Goal: Complete application form: Complete application form

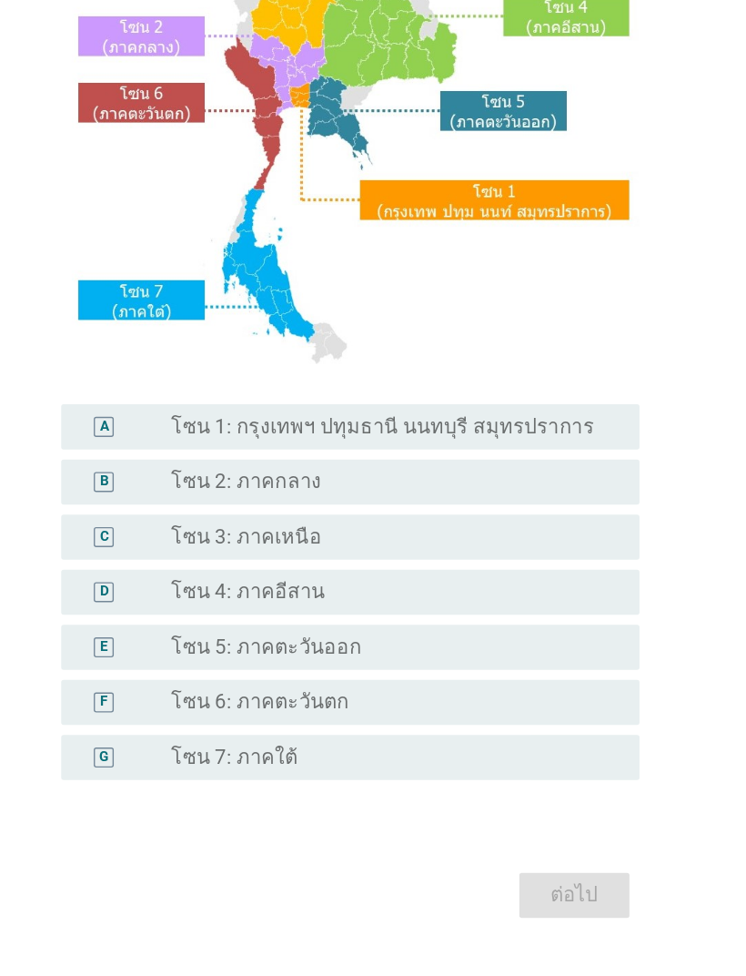
click at [412, 651] on div "radio_button_unchecked โซน 4: ภาคอีสาน" at bounding box center [398, 660] width 311 height 18
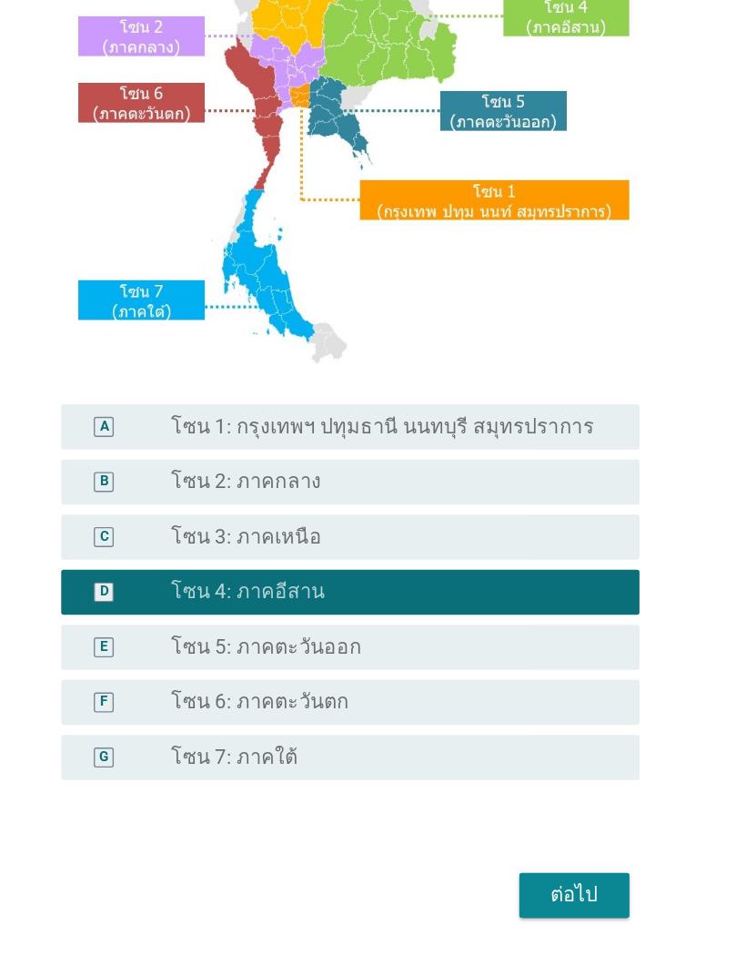
click at [511, 869] on div "ต่อไป" at bounding box center [536, 880] width 51 height 22
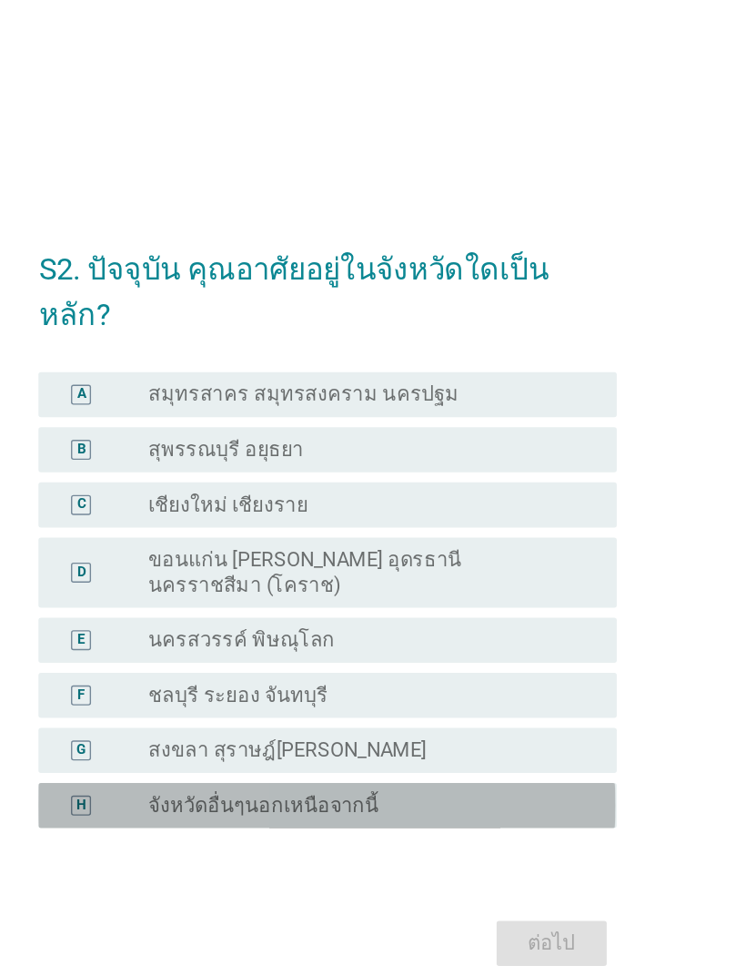
click at [243, 630] on label "จังหวัดอื่นๆนอกเหนือจากนี้" at bounding box center [326, 639] width 167 height 18
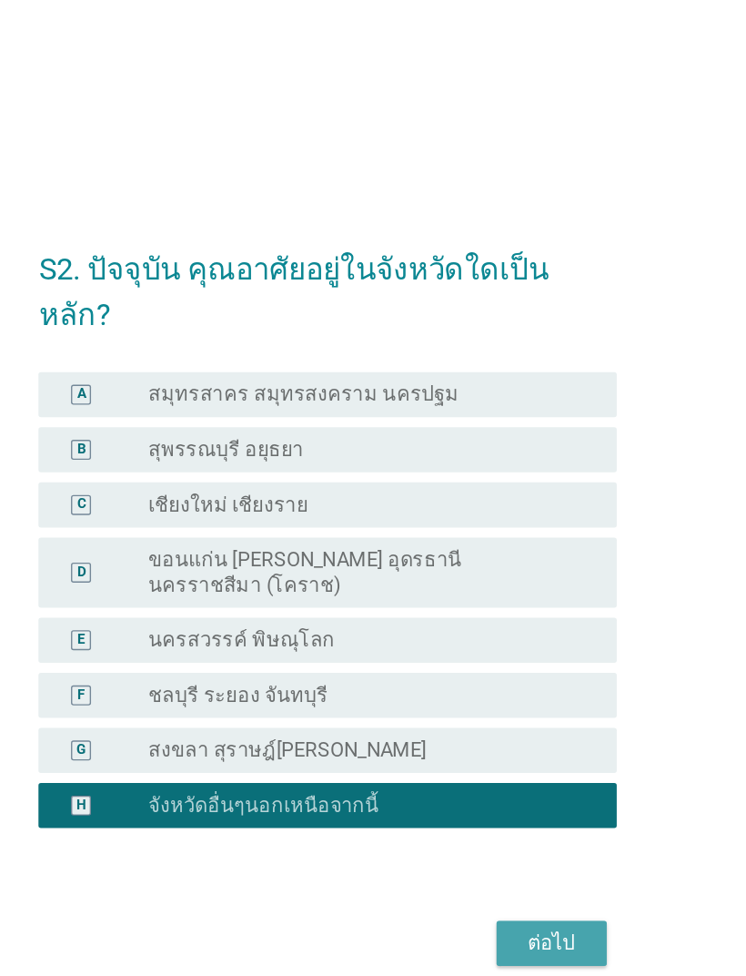
click at [496, 723] on button "ต่อไป" at bounding box center [536, 739] width 80 height 33
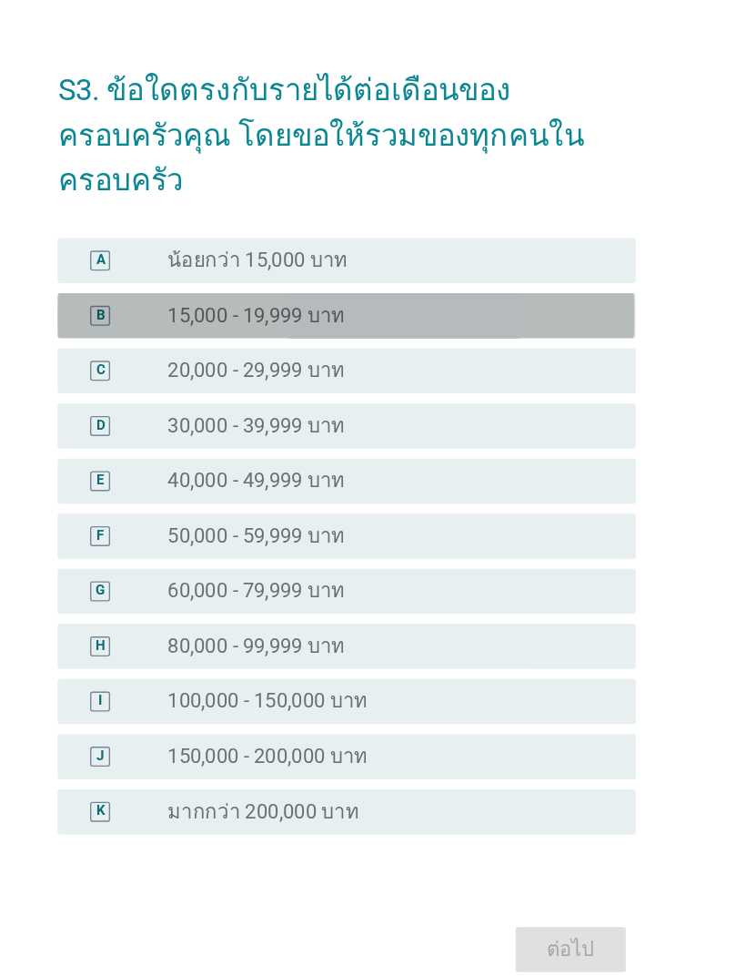
click at [177, 337] on div "B" at bounding box center [193, 346] width 33 height 18
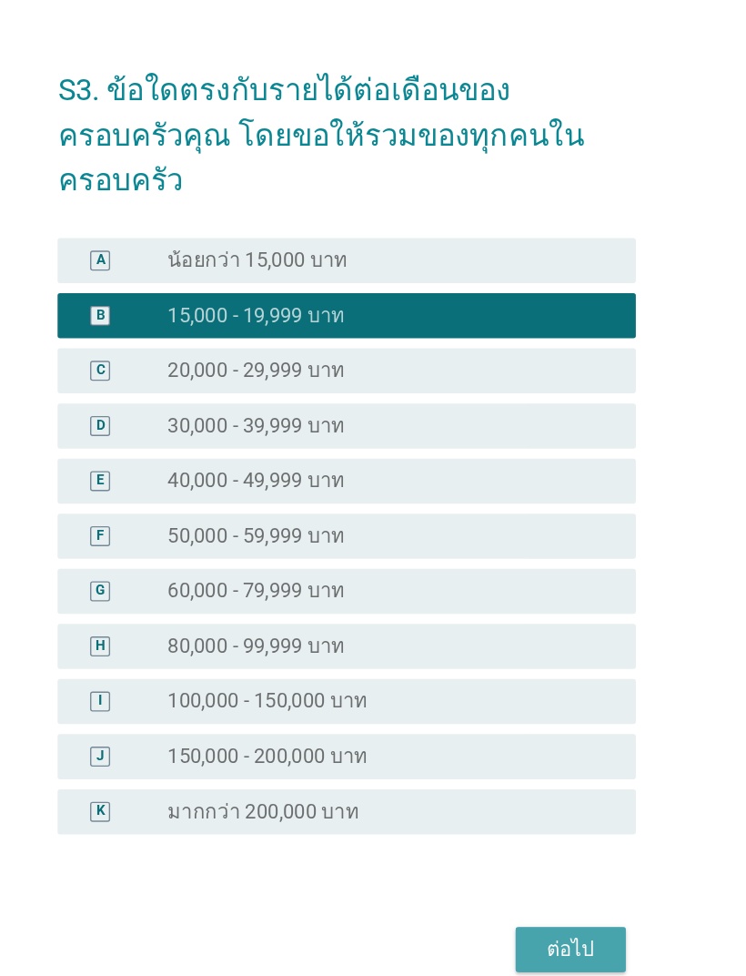
click at [511, 795] on div "ต่อไป" at bounding box center [536, 806] width 51 height 22
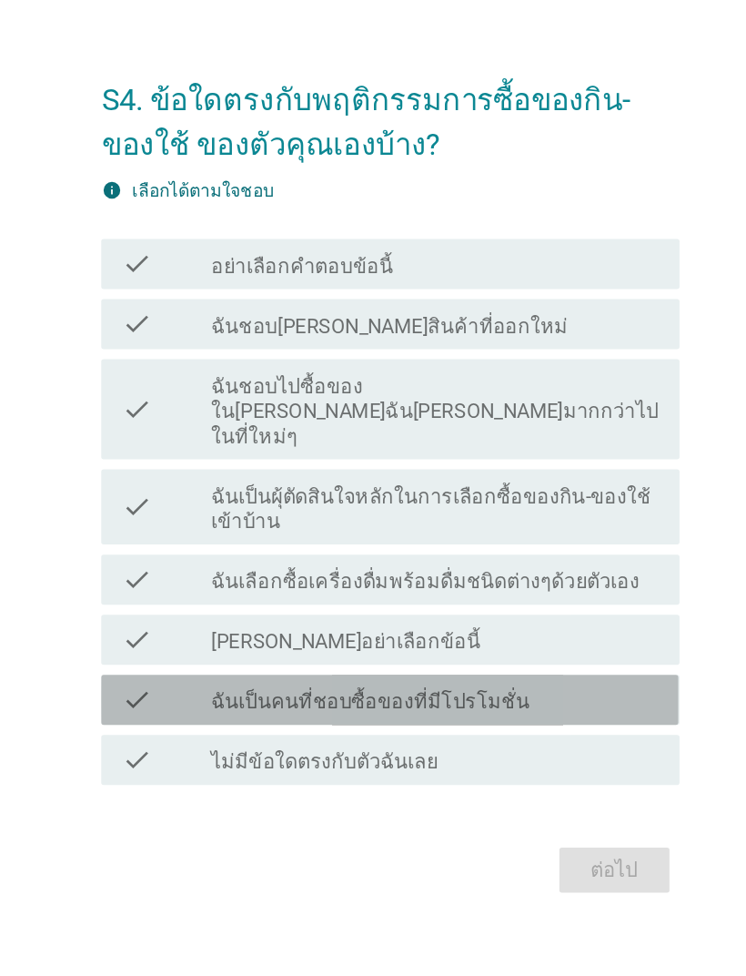
click at [447, 640] on div "check_box_outline_blank ฉันเป็นคนที่ชอบซื้อของที่มีโปรโมชั่น" at bounding box center [406, 651] width 326 height 22
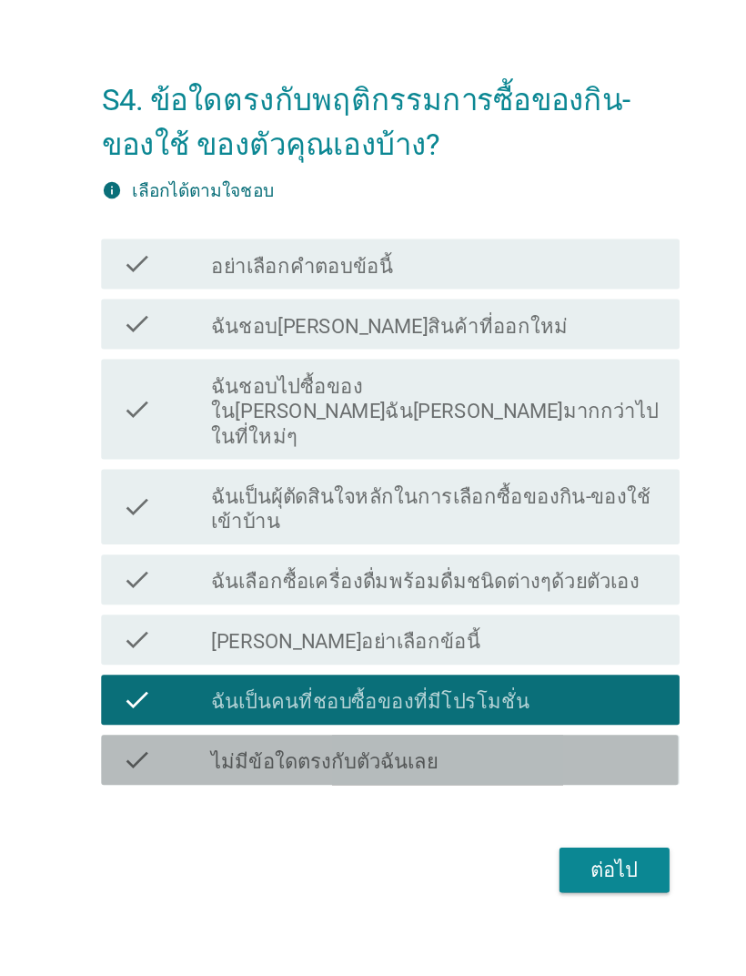
click at [437, 683] on div "check_box_outline_blank ไม่มีข้อใดตรงกับตัวฉันเลย" at bounding box center [406, 694] width 326 height 22
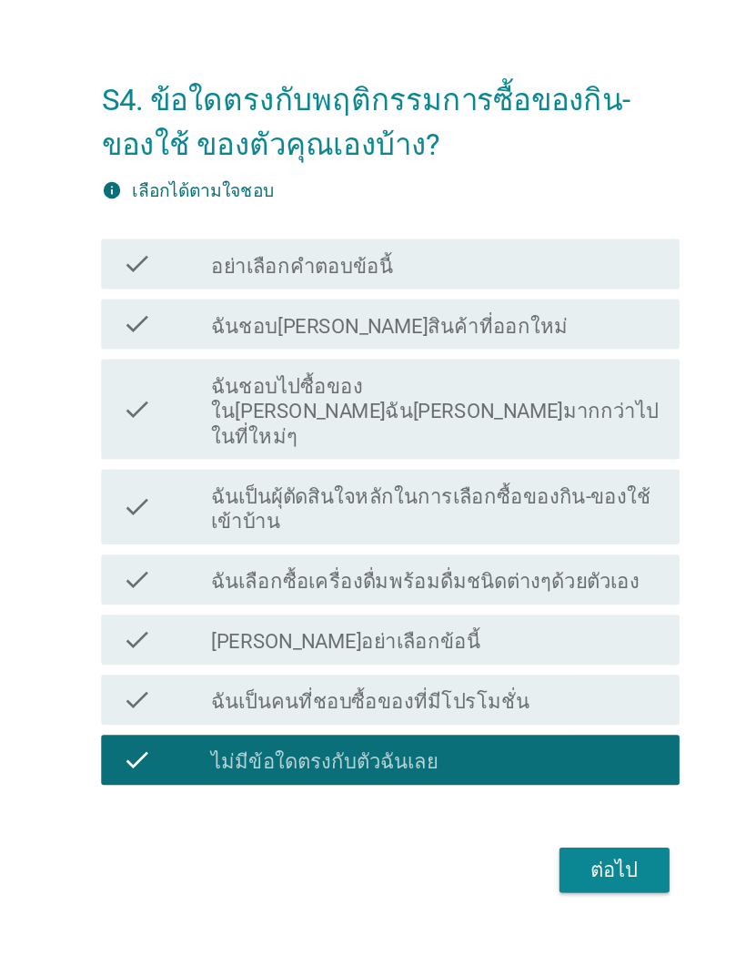
click at [511, 763] on div "ต่อไป" at bounding box center [536, 774] width 51 height 22
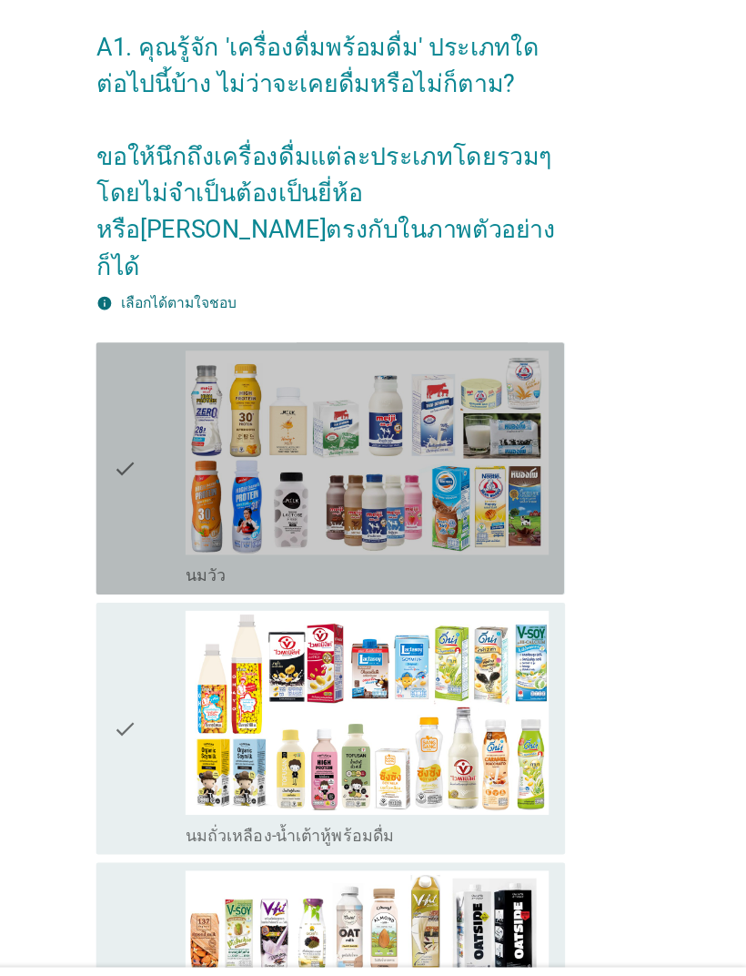
click at [437, 440] on img at bounding box center [406, 470] width 326 height 183
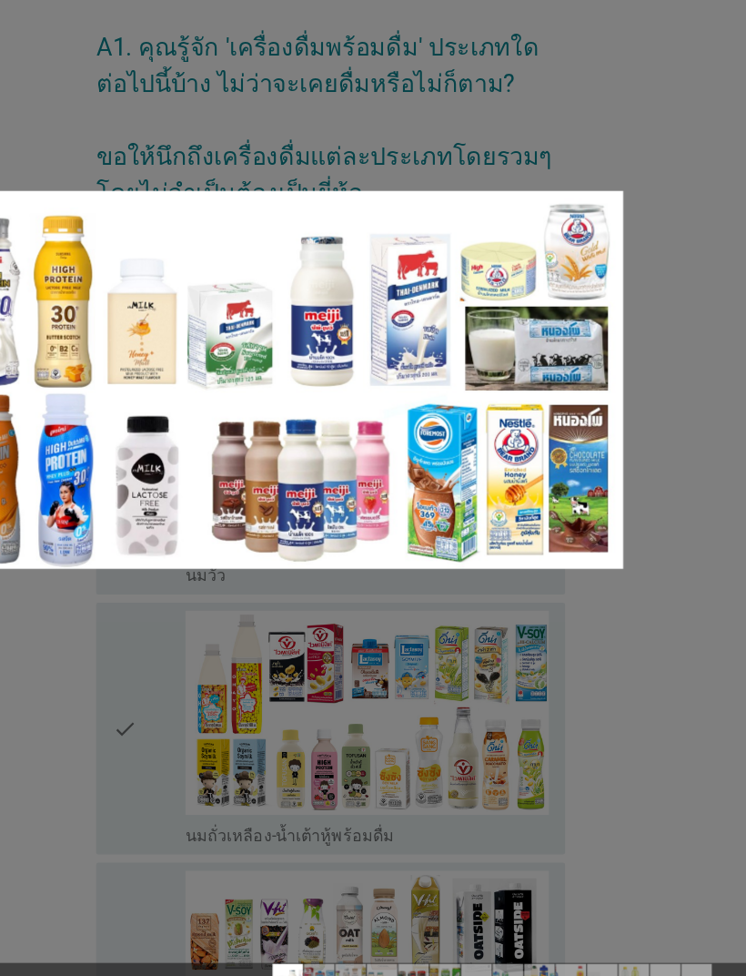
click at [461, 468] on img at bounding box center [335, 406] width 602 height 339
click at [490, 88] on div at bounding box center [373, 488] width 746 height 976
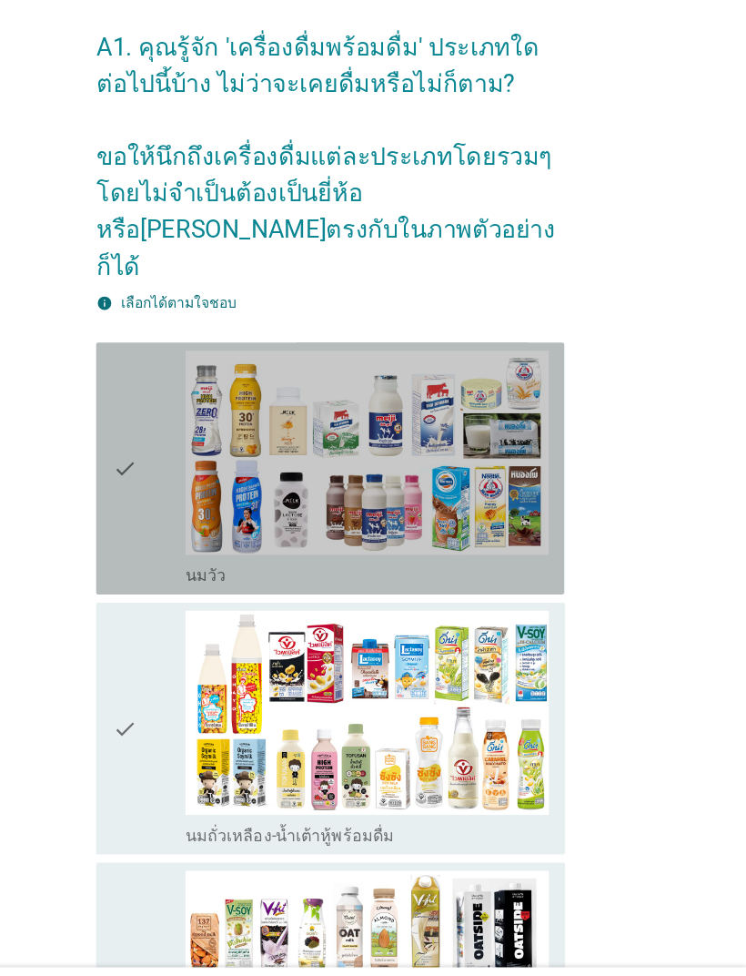
click at [177, 380] on icon "check" at bounding box center [188, 484] width 22 height 211
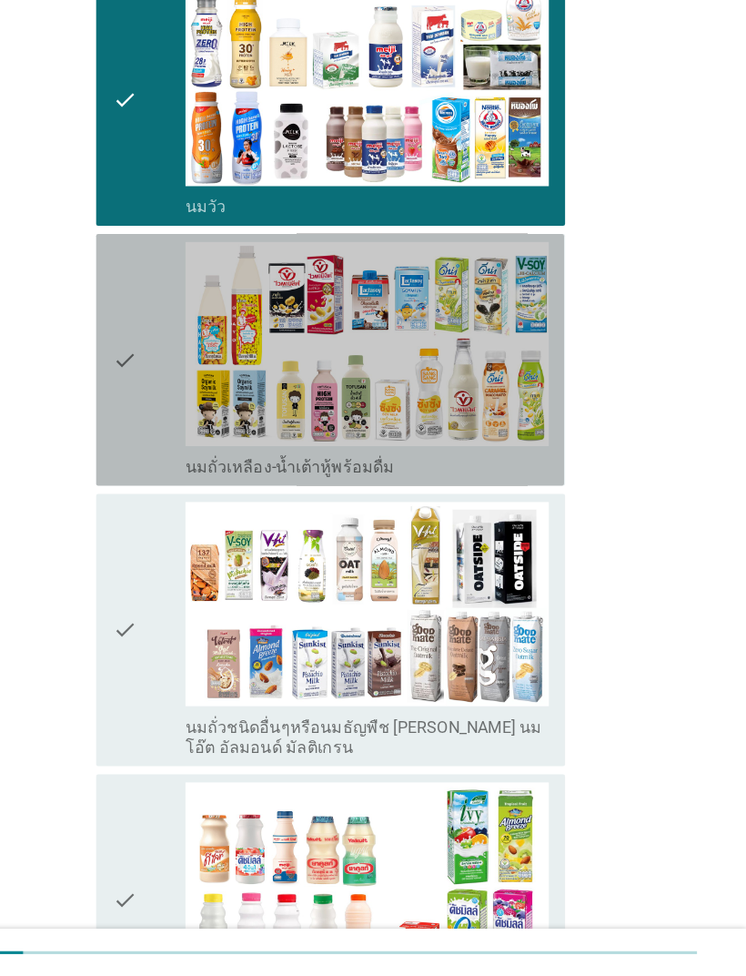
scroll to position [377, 0]
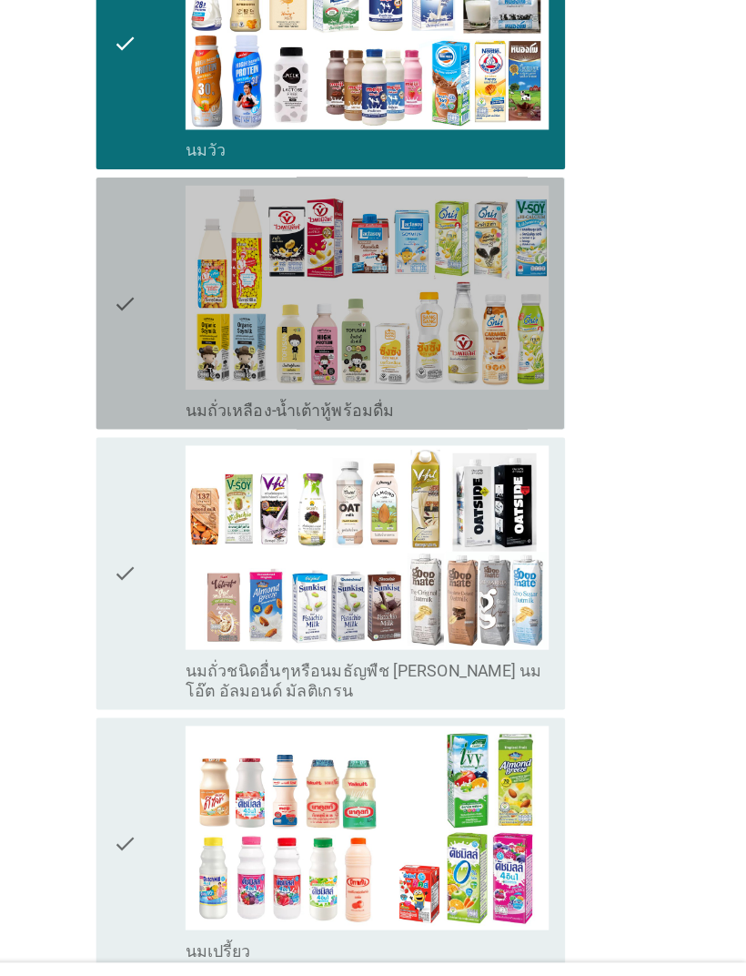
click at [177, 240] on icon "check" at bounding box center [188, 341] width 22 height 211
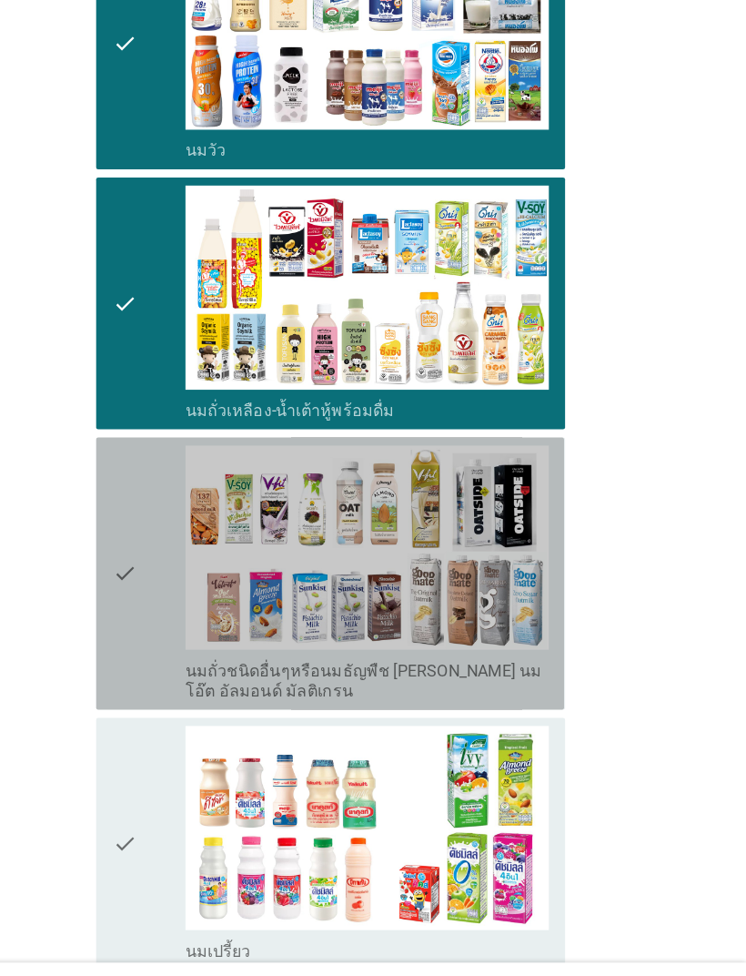
click at [177, 493] on icon "check" at bounding box center [188, 583] width 22 height 229
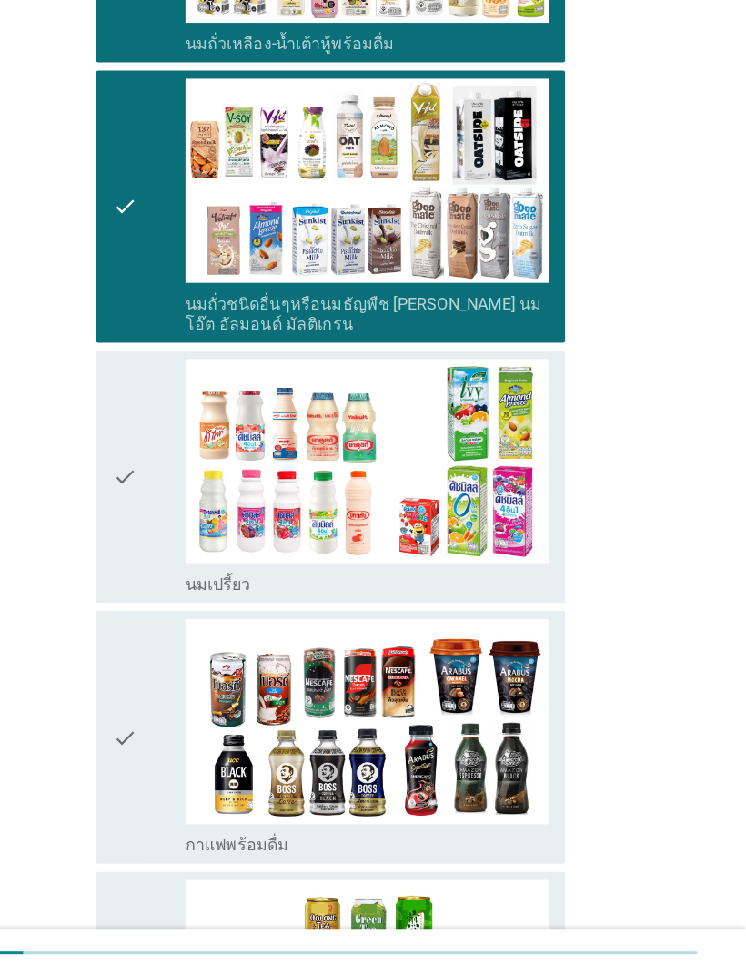
scroll to position [802, 0]
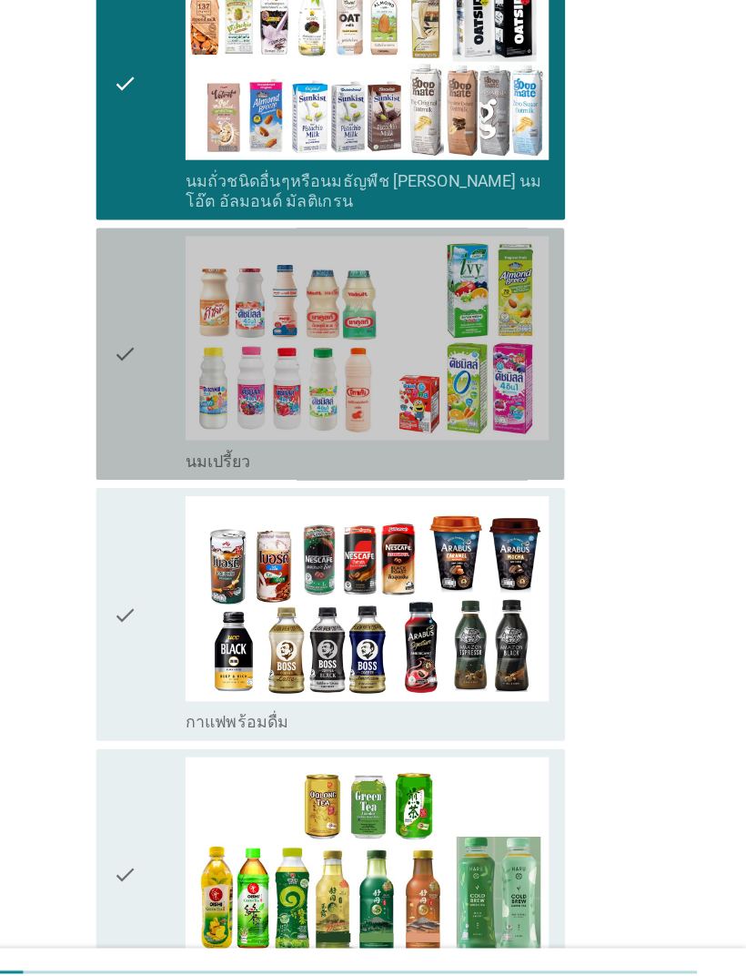
click at [177, 295] on icon "check" at bounding box center [188, 400] width 22 height 211
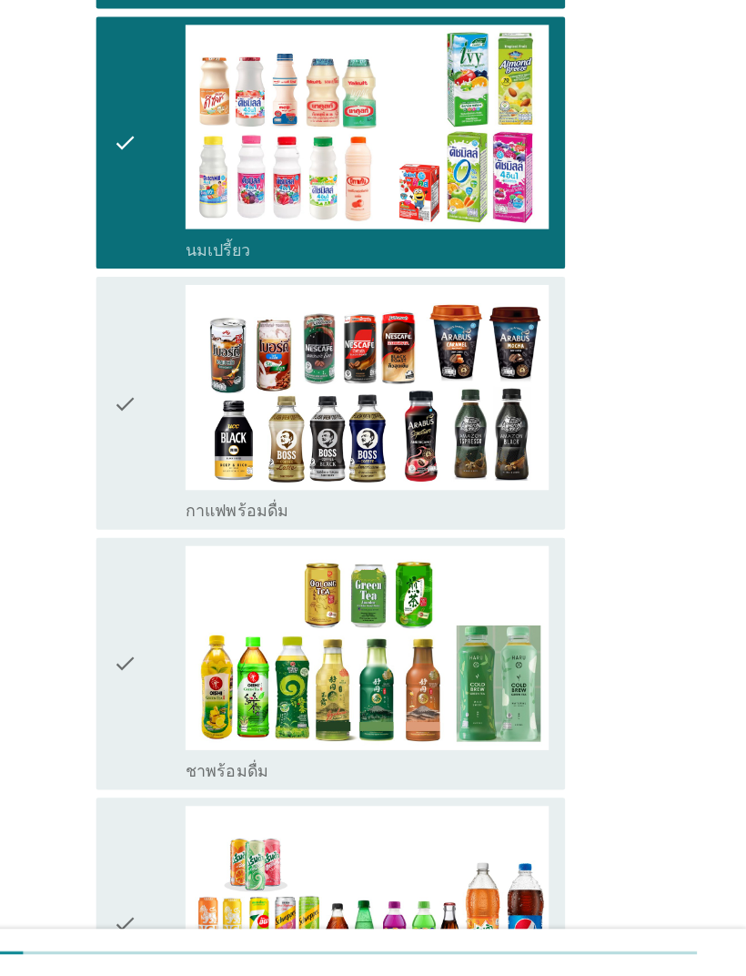
scroll to position [984, 0]
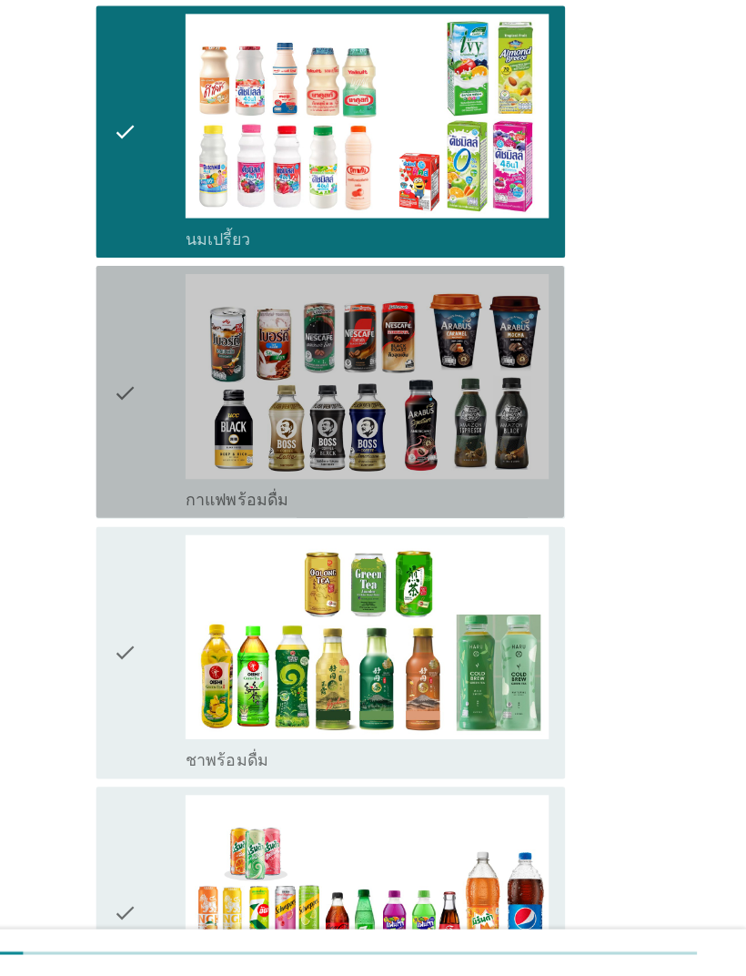
click at [177, 346] on icon "check" at bounding box center [188, 451] width 22 height 211
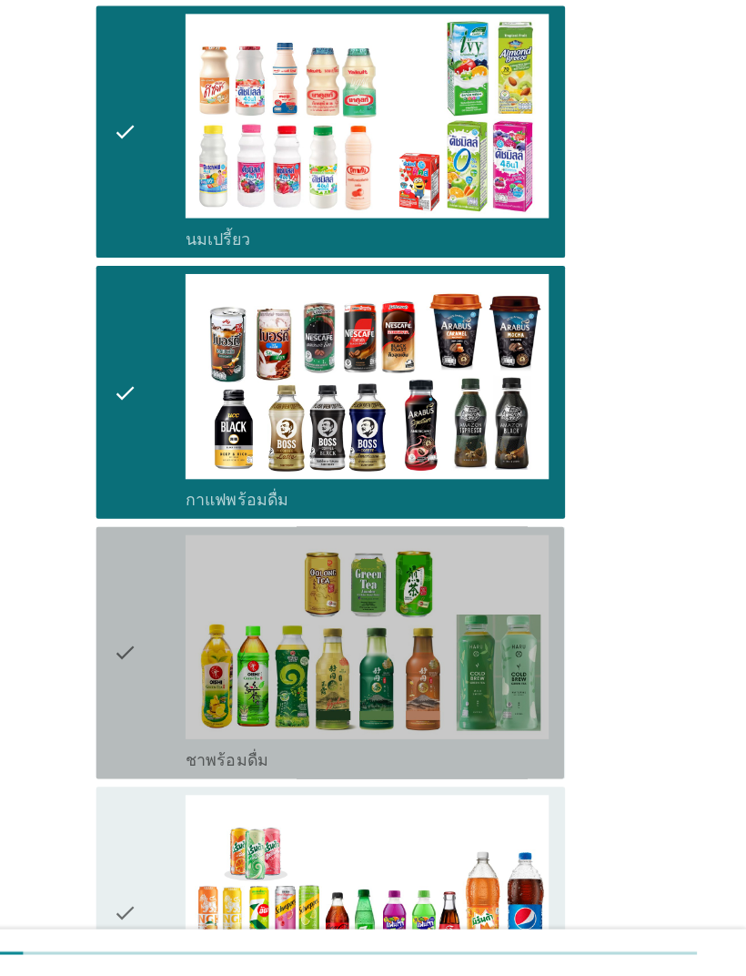
click at [177, 580] on icon "check" at bounding box center [188, 685] width 22 height 211
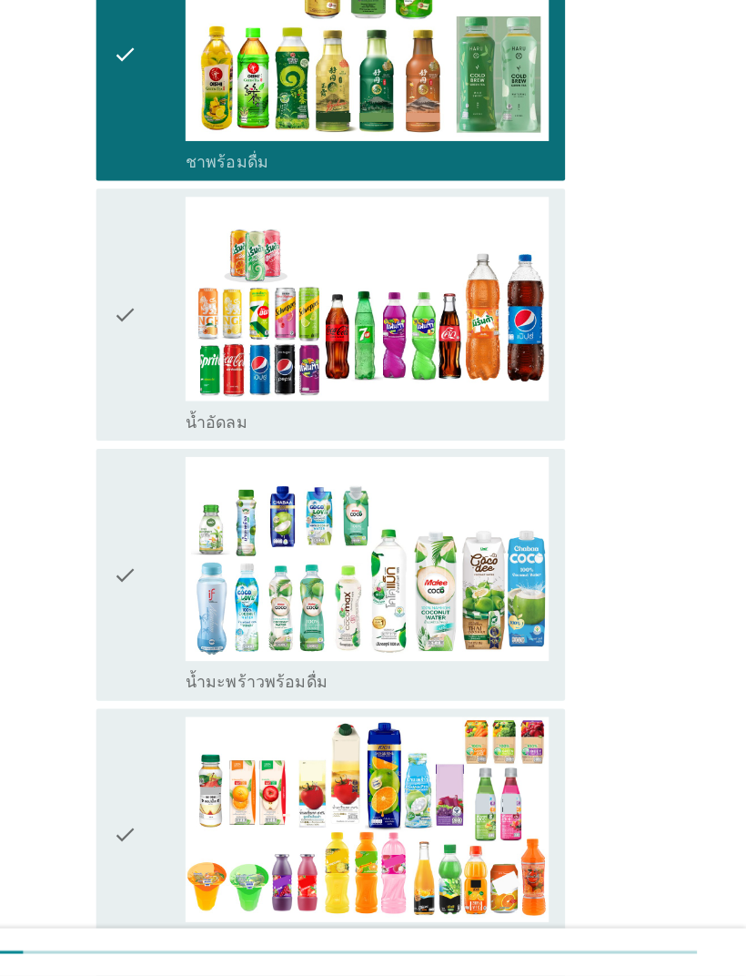
scroll to position [1530, 0]
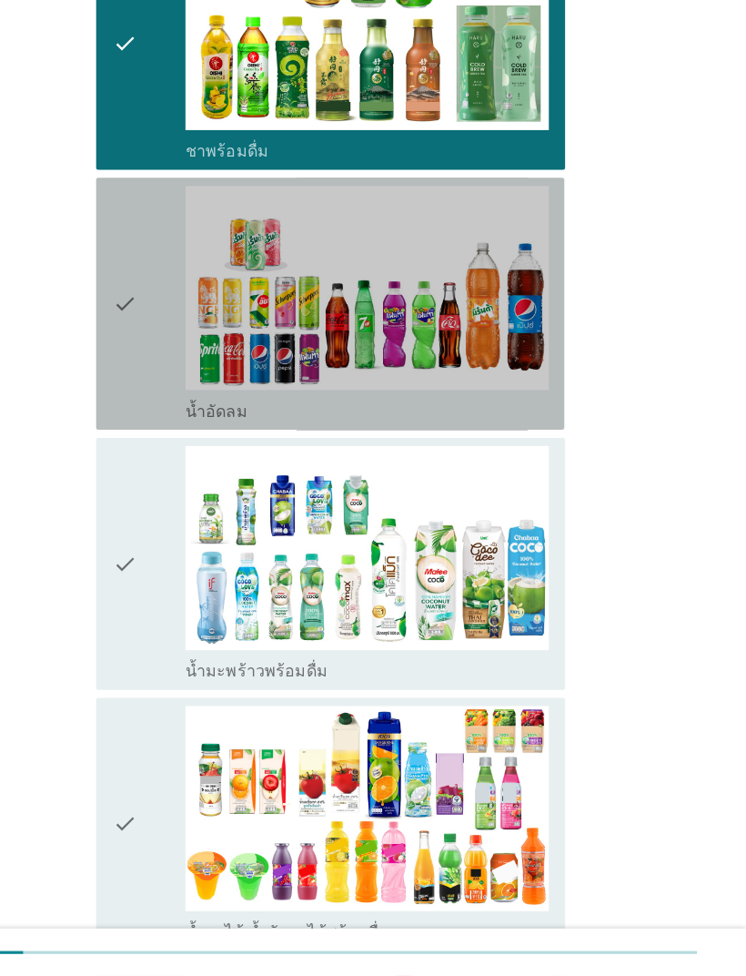
click at [177, 267] on icon "check" at bounding box center [188, 372] width 22 height 211
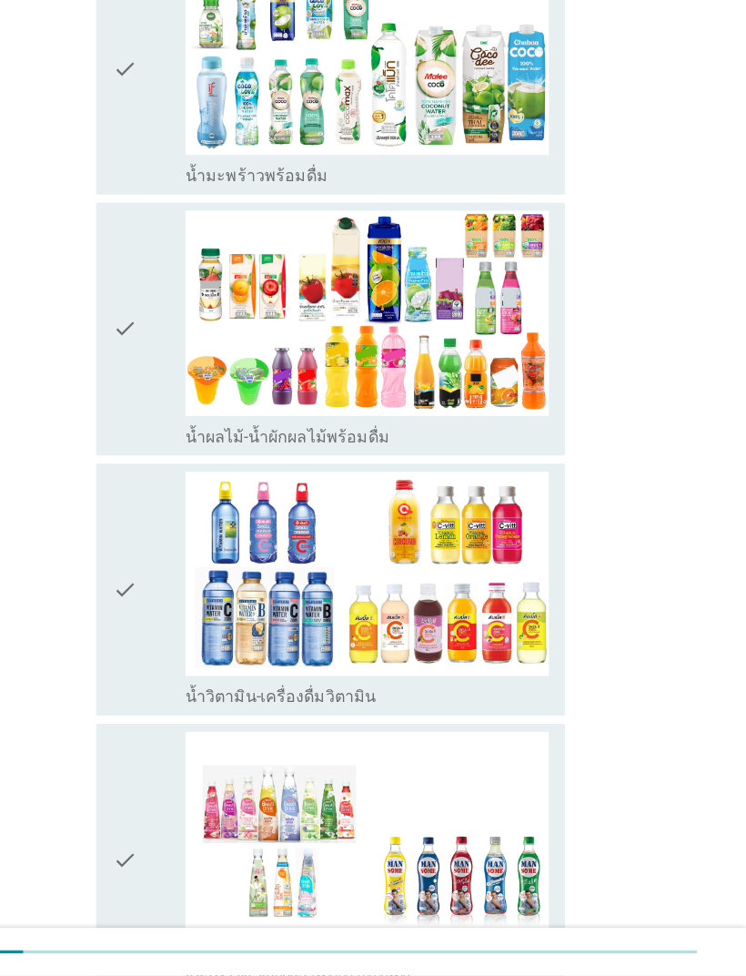
scroll to position [2037, 0]
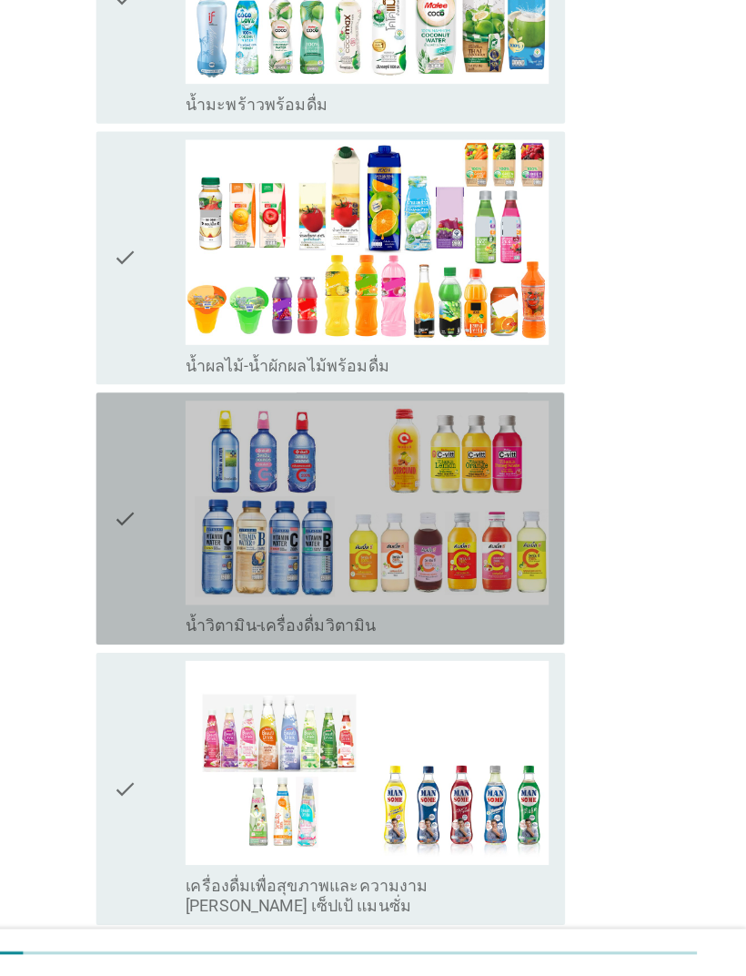
click at [177, 460] on icon "check" at bounding box center [188, 565] width 22 height 211
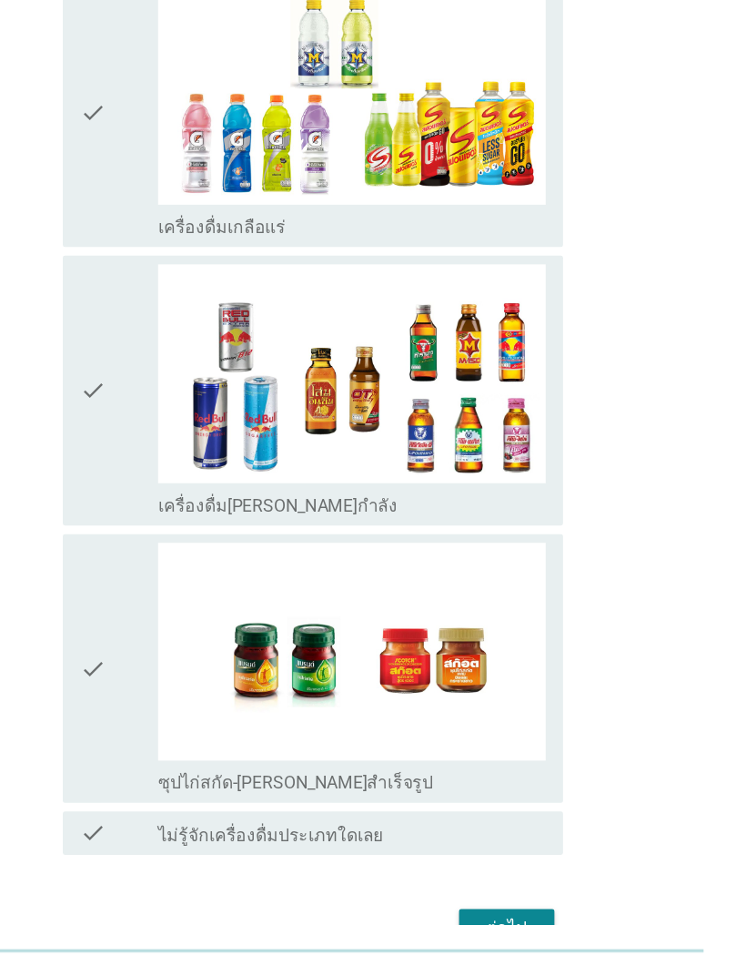
scroll to position [2836, 0]
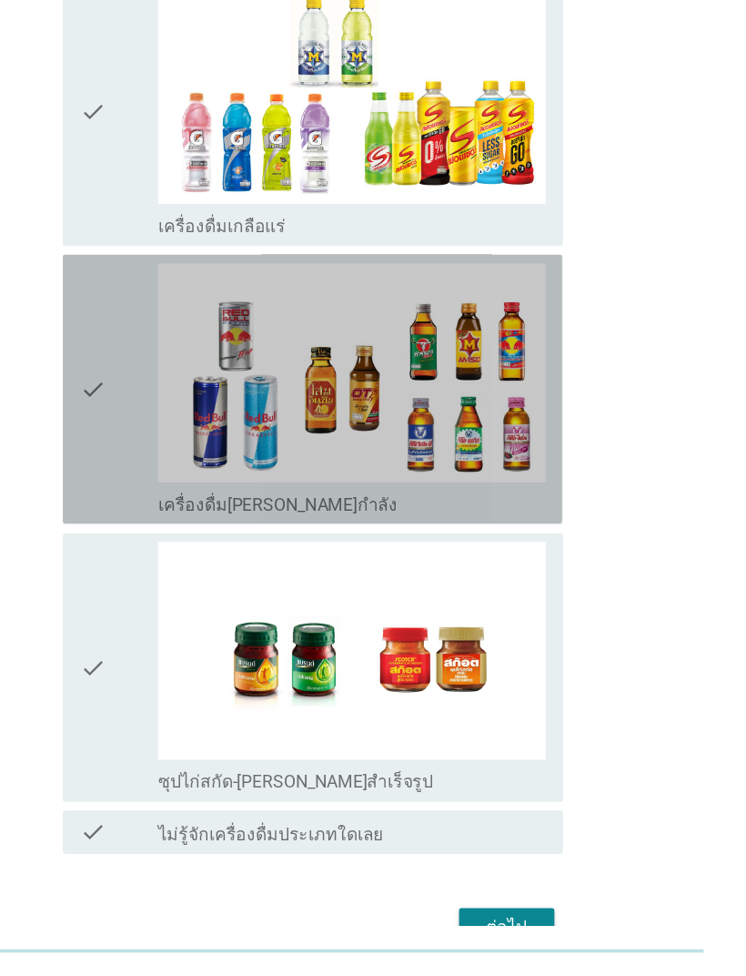
click at [177, 377] on icon "check" at bounding box center [188, 482] width 22 height 211
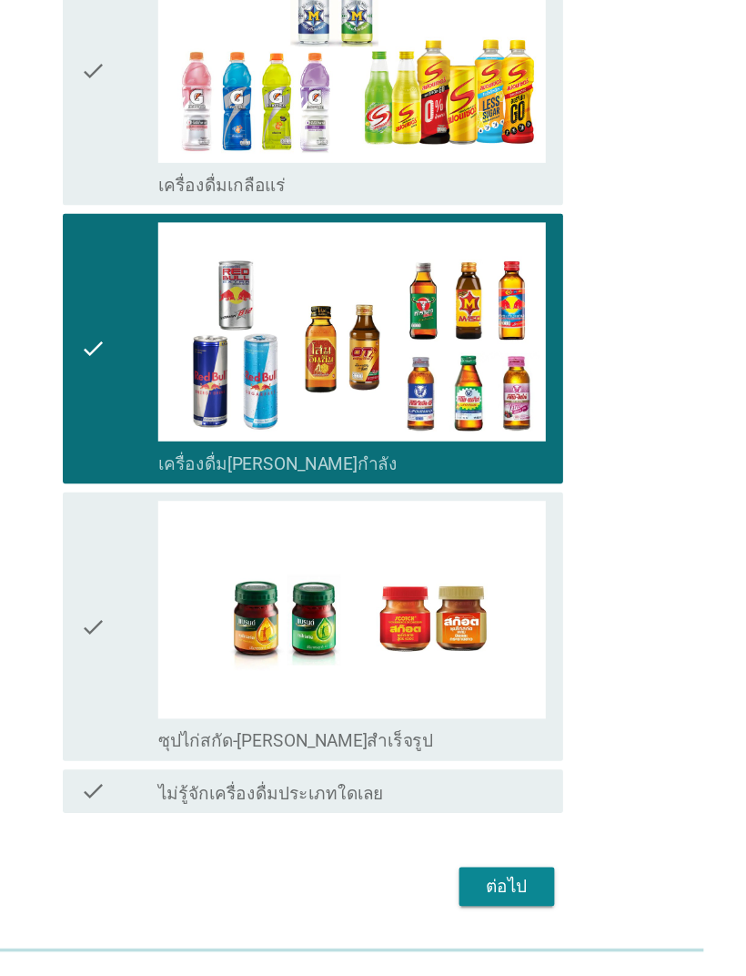
scroll to position [2878, 0]
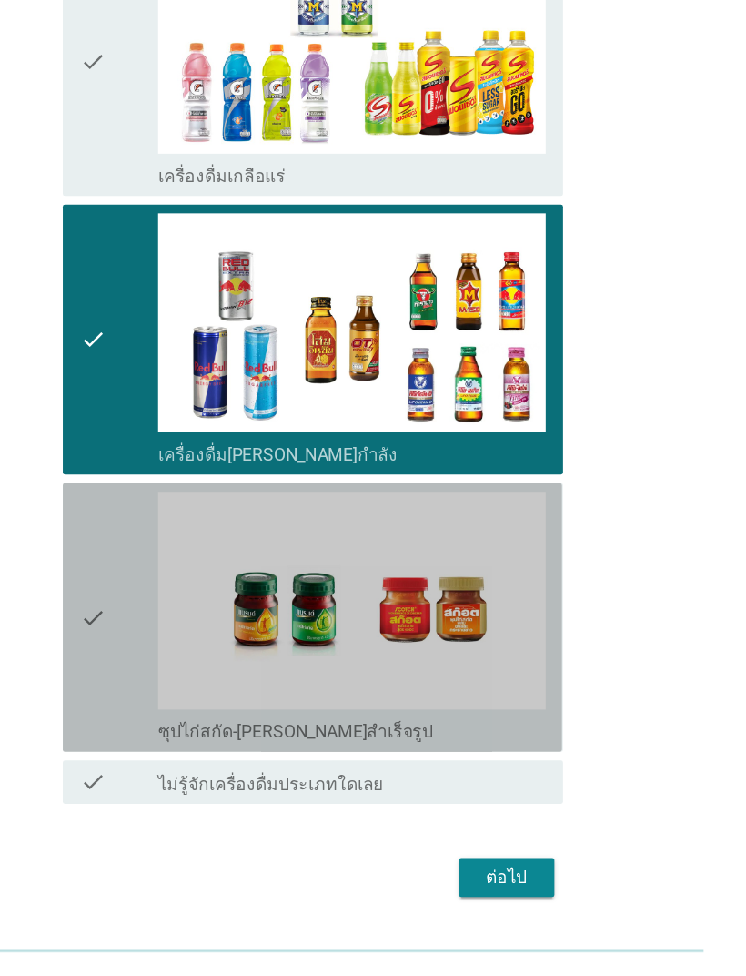
click at [177, 569] on icon "check" at bounding box center [188, 674] width 22 height 211
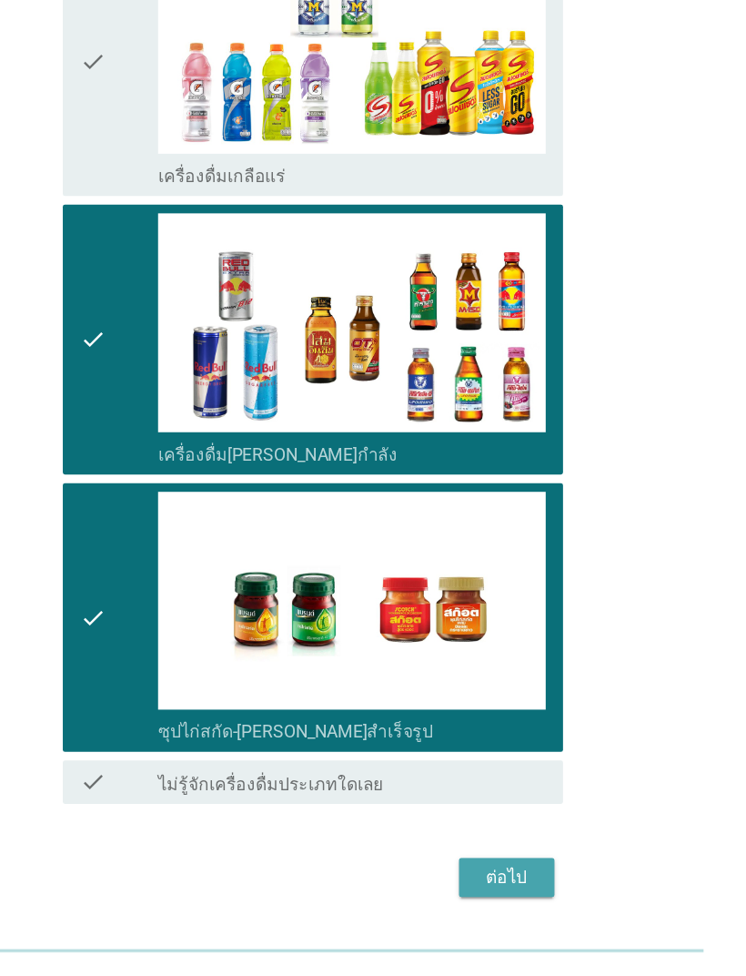
click at [511, 882] on div "ต่อไป" at bounding box center [536, 893] width 51 height 22
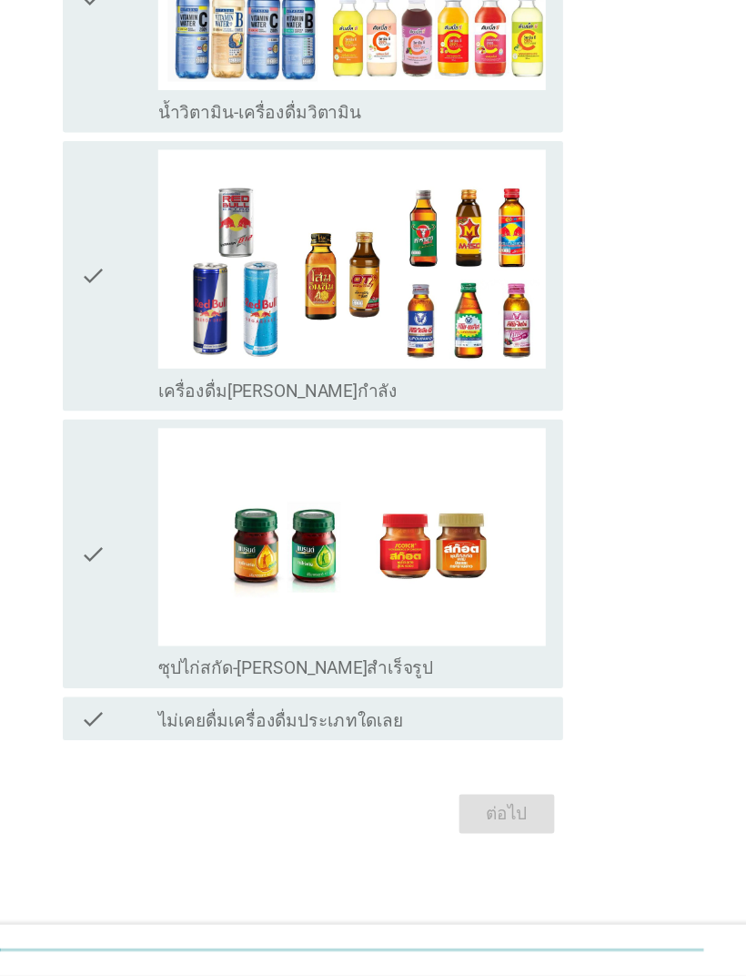
scroll to position [0, 0]
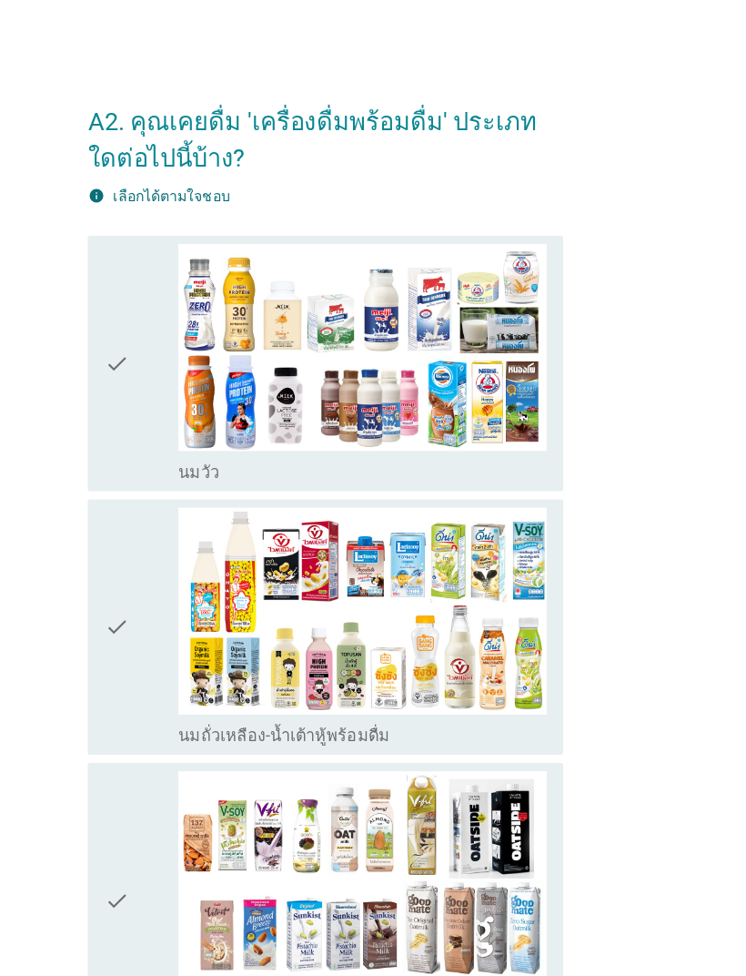
click at [177, 335] on icon "check" at bounding box center [188, 321] width 22 height 211
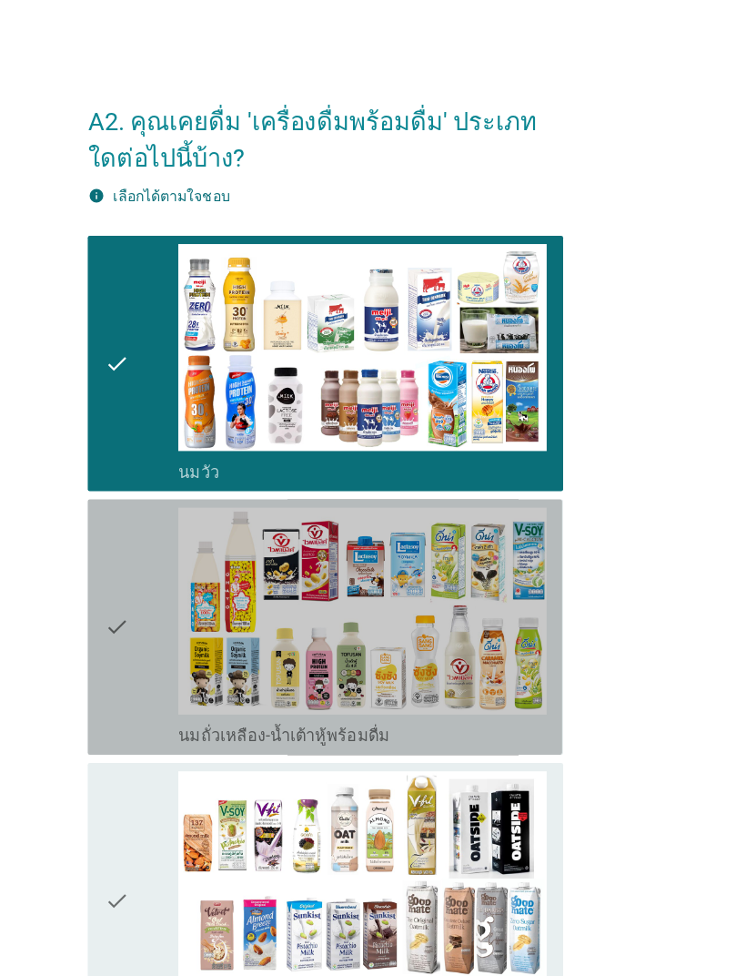
click at [177, 561] on icon "check" at bounding box center [188, 554] width 22 height 211
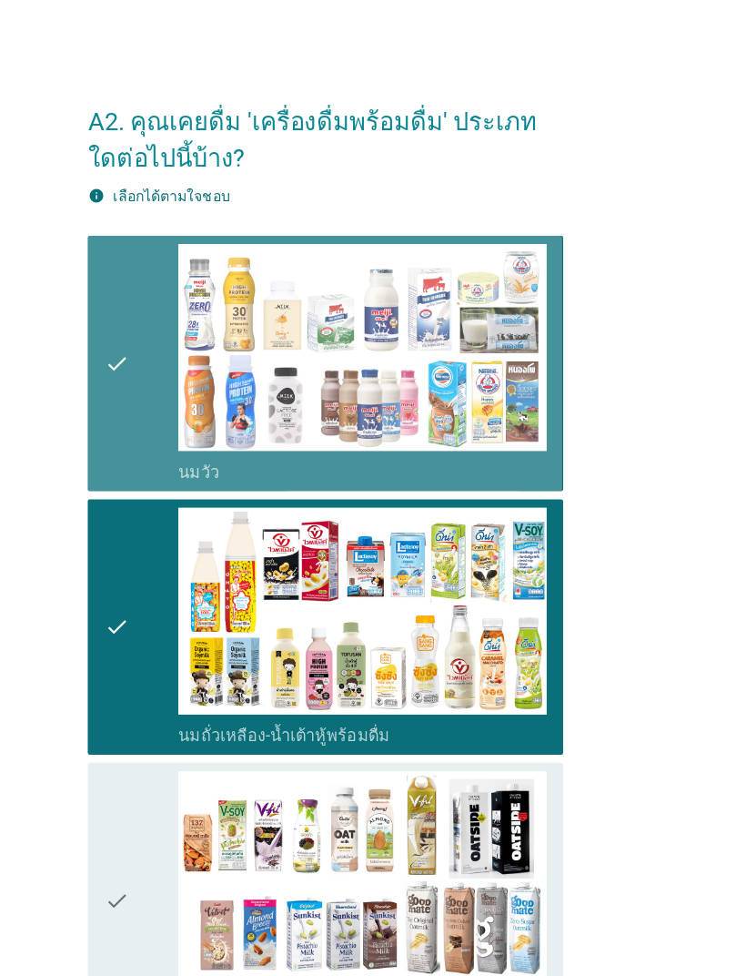
click at [177, 314] on icon "check" at bounding box center [188, 321] width 22 height 211
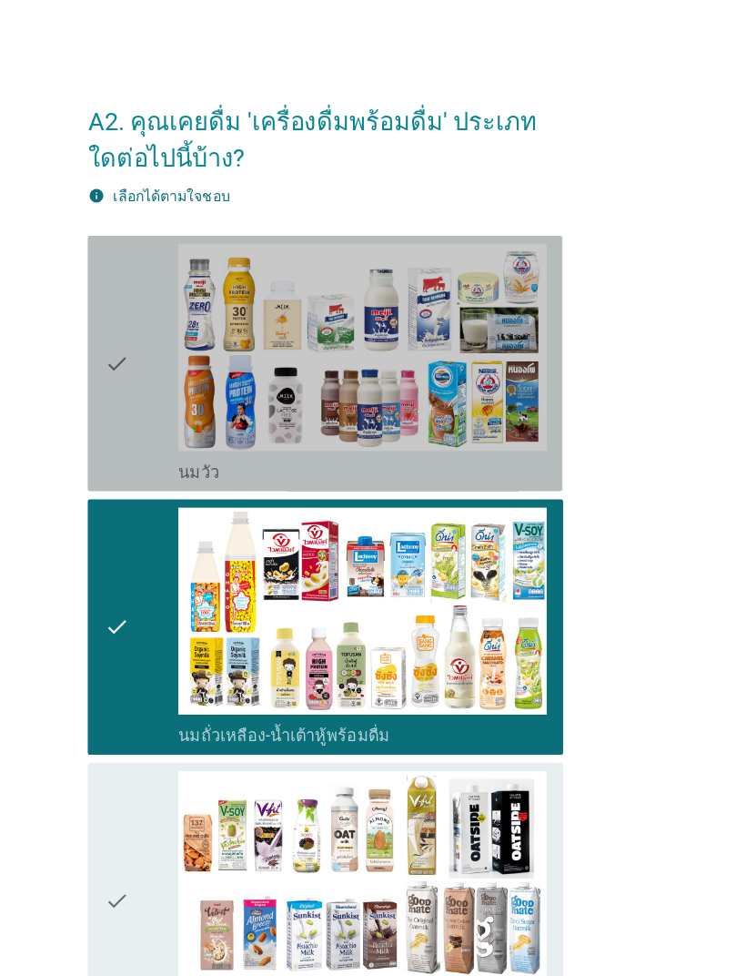
click at [177, 329] on icon "check" at bounding box center [188, 321] width 22 height 211
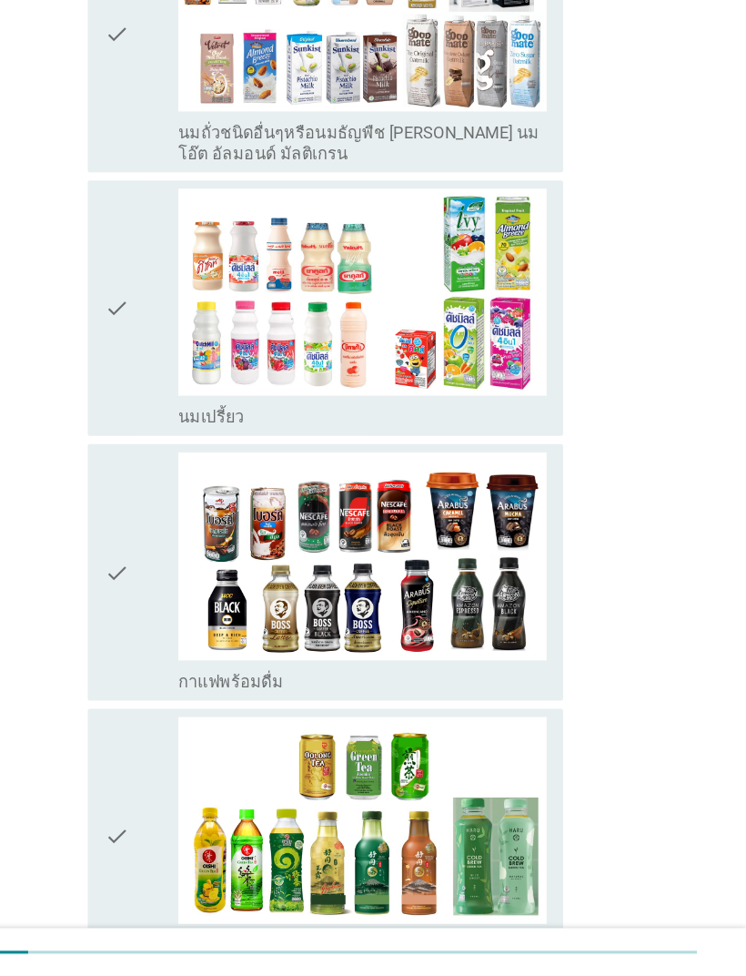
scroll to position [703, 0]
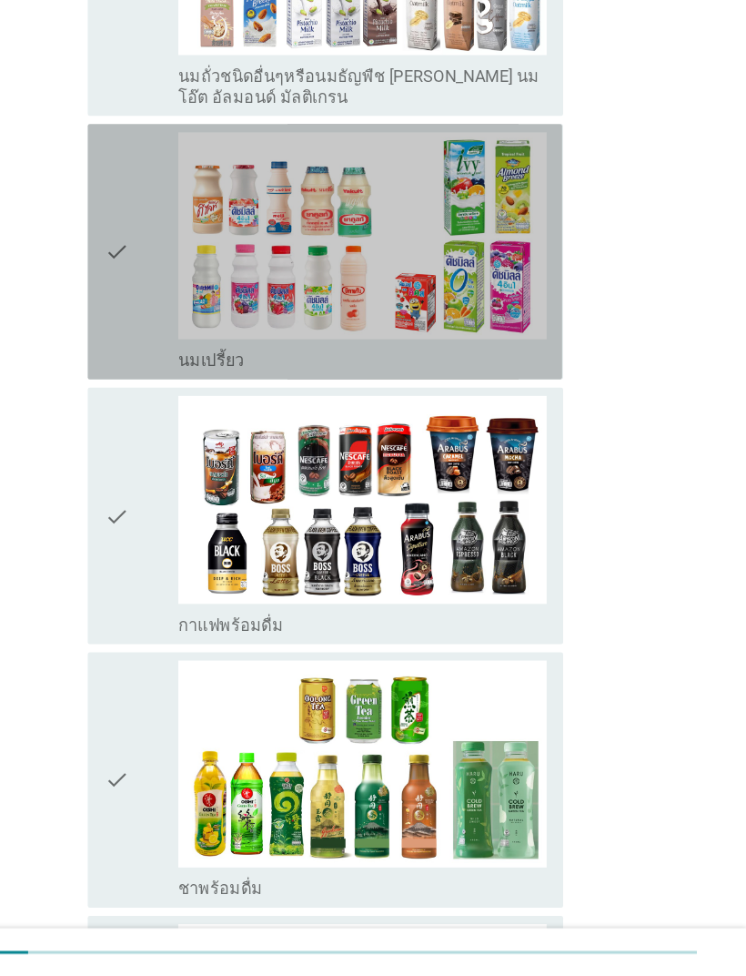
click at [177, 260] on icon "check" at bounding box center [188, 334] width 22 height 211
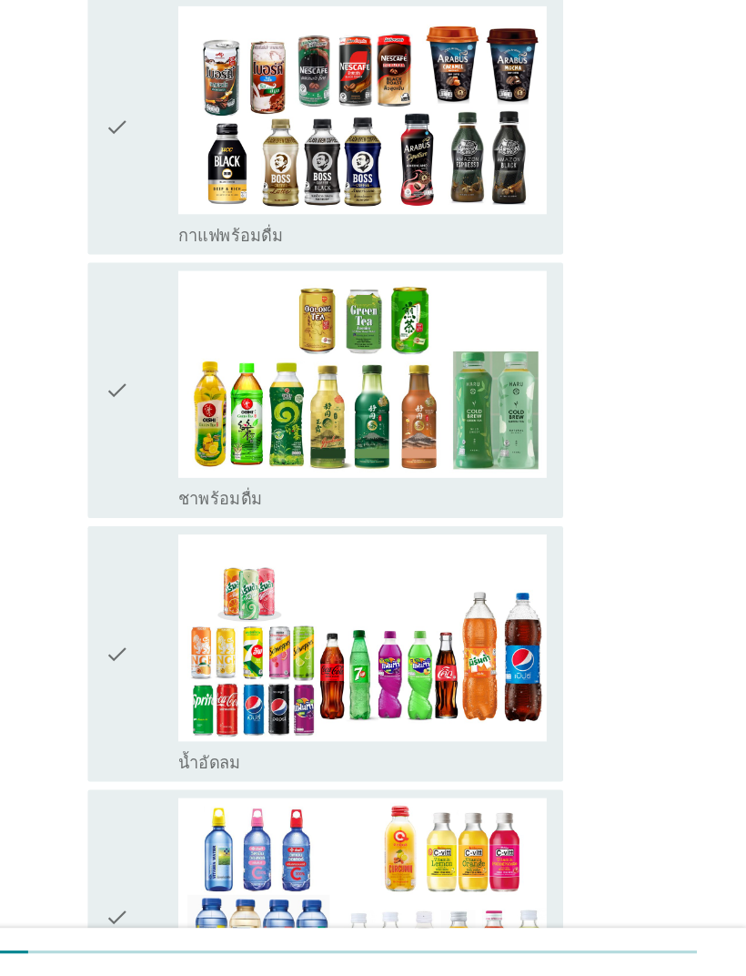
scroll to position [1122, 0]
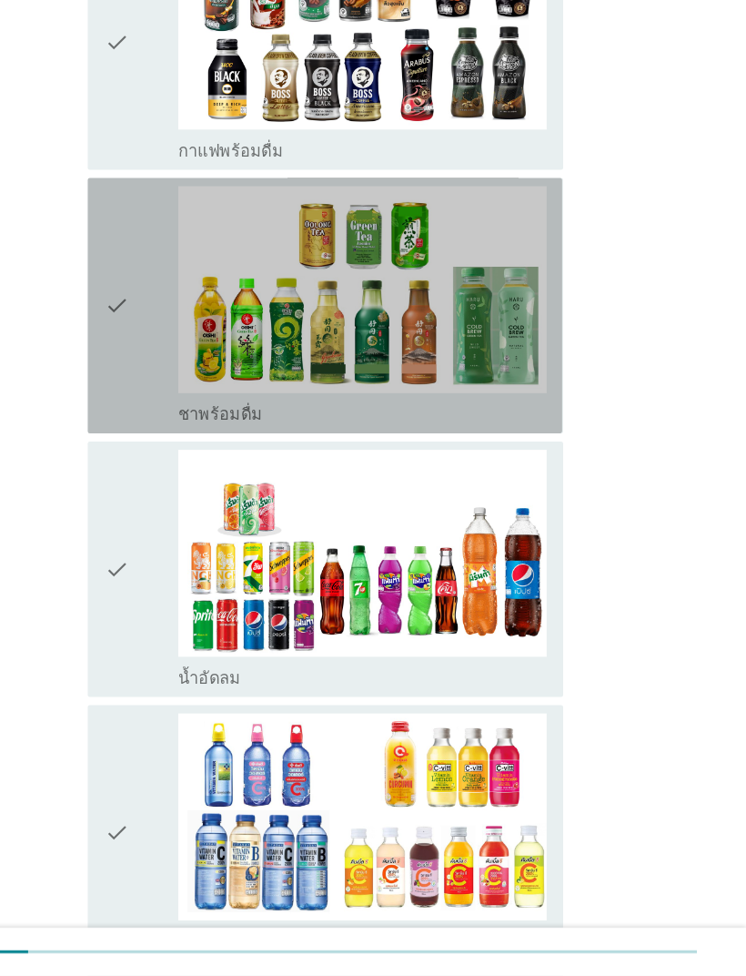
click at [177, 278] on icon "check" at bounding box center [188, 383] width 22 height 211
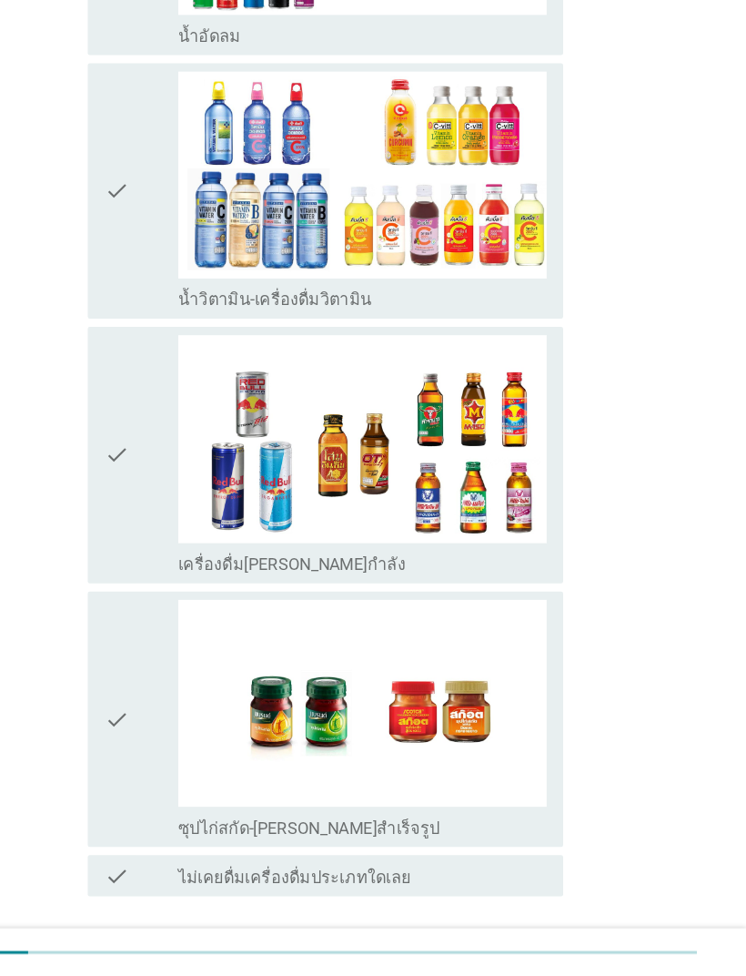
scroll to position [1815, 0]
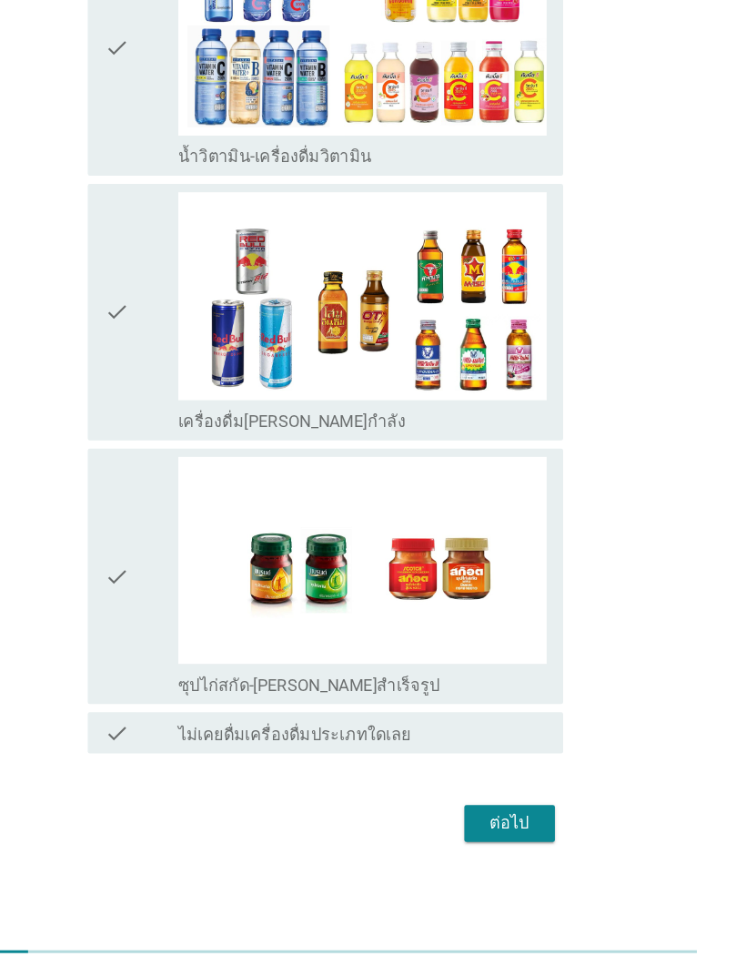
click at [511, 830] on div "ต่อไป" at bounding box center [536, 841] width 51 height 22
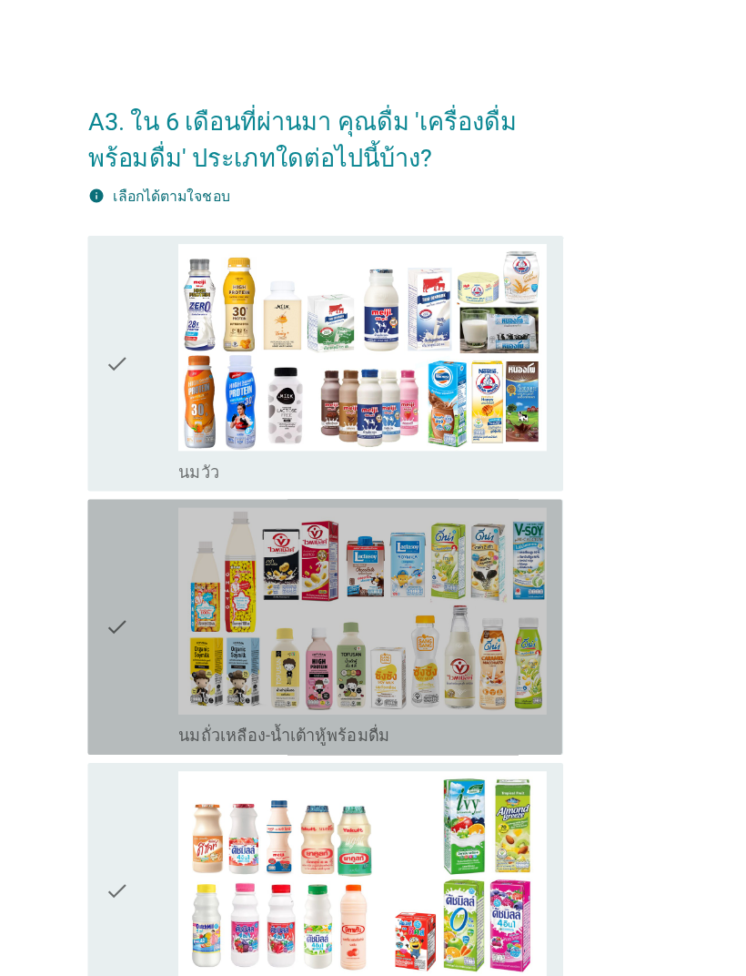
click at [177, 558] on icon "check" at bounding box center [188, 554] width 22 height 211
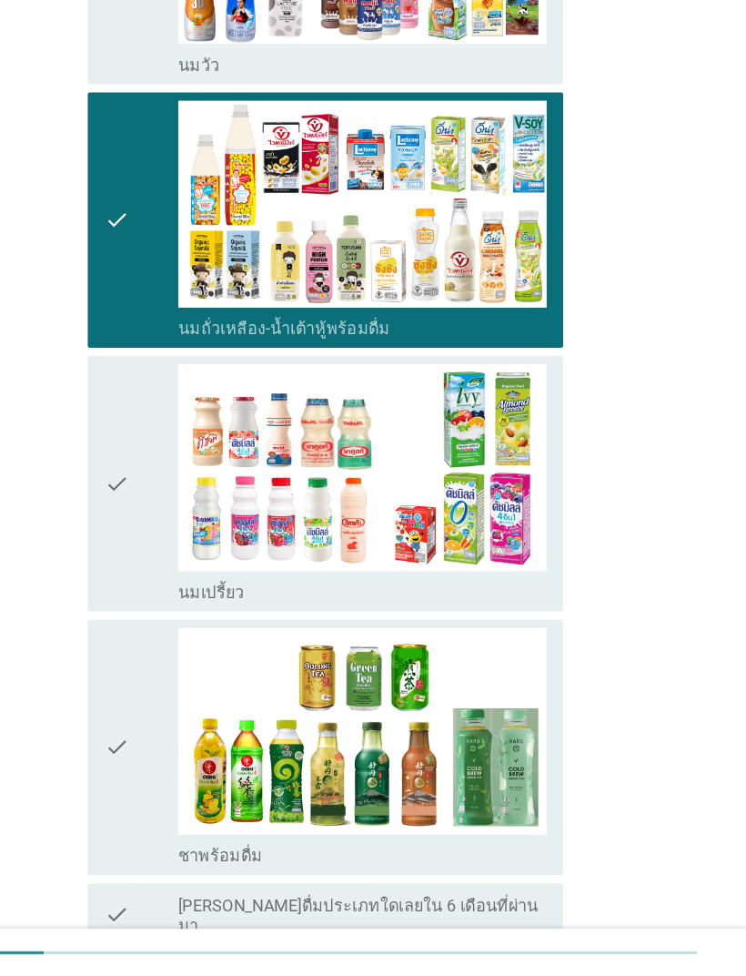
scroll to position [343, 0]
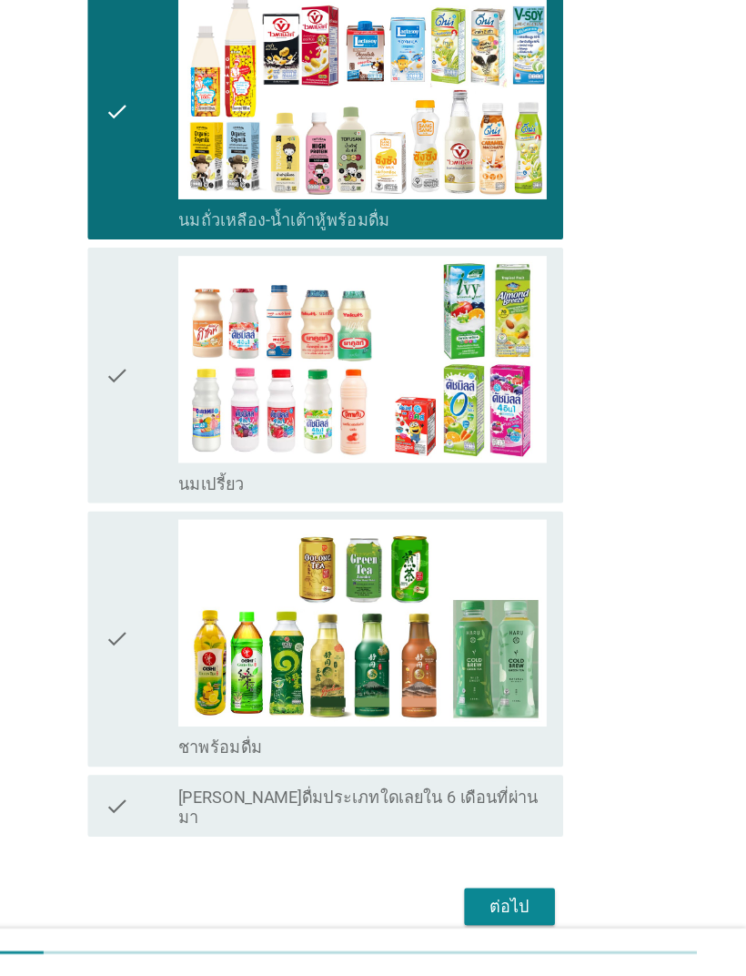
click at [177, 578] on icon "check" at bounding box center [188, 676] width 22 height 211
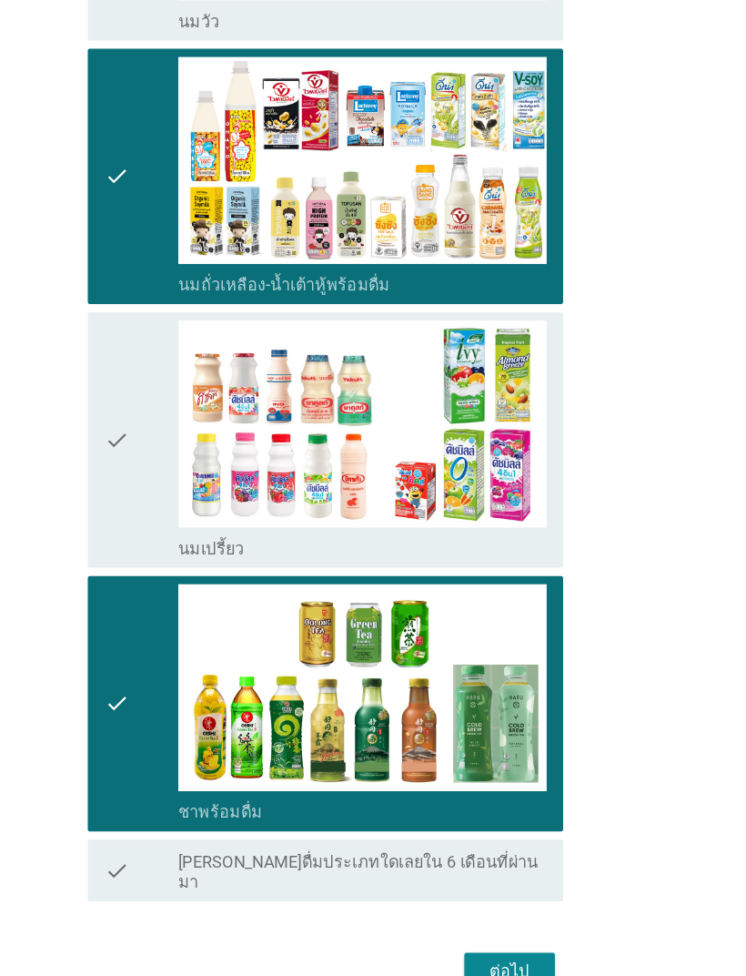
click at [177, 399] on icon "check" at bounding box center [188, 444] width 22 height 211
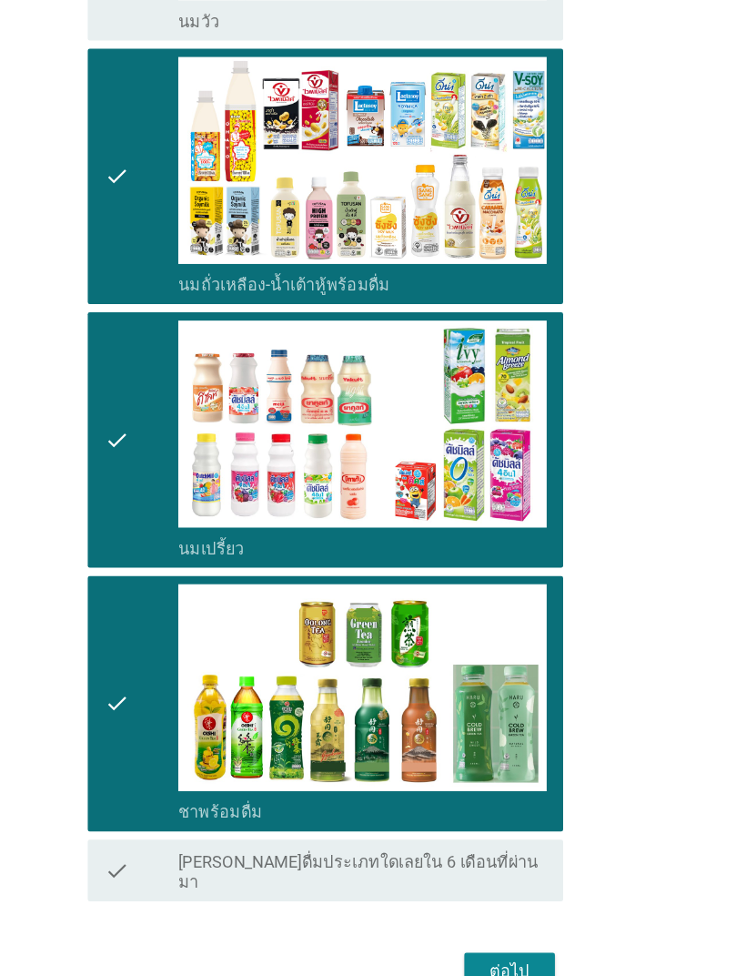
click at [511, 903] on div "ต่อไป" at bounding box center [536, 914] width 51 height 22
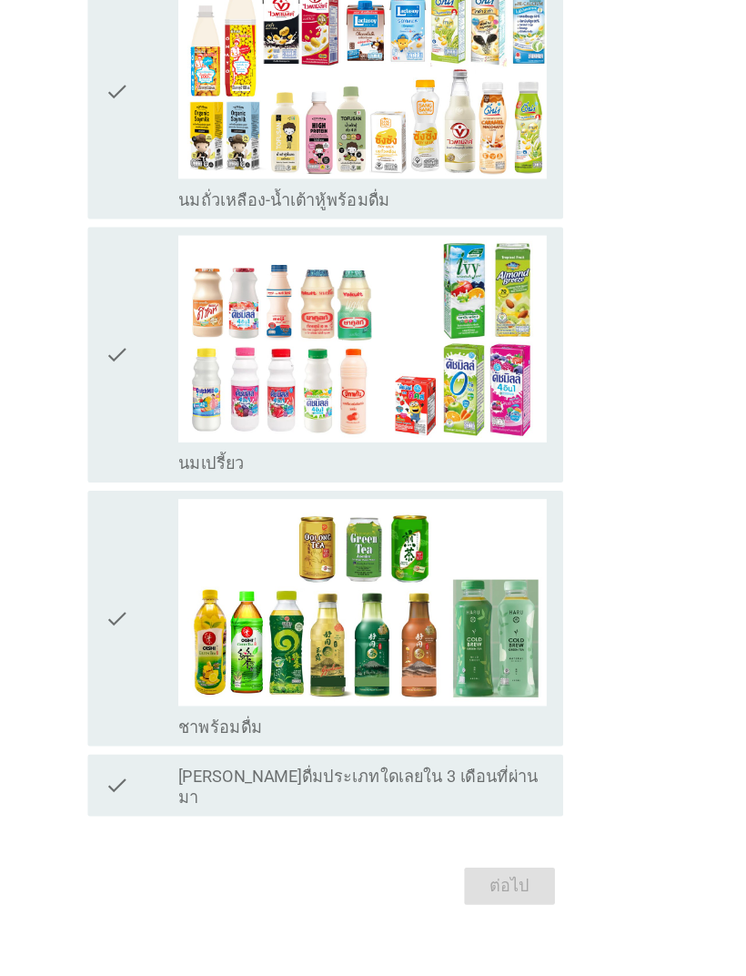
scroll to position [0, 0]
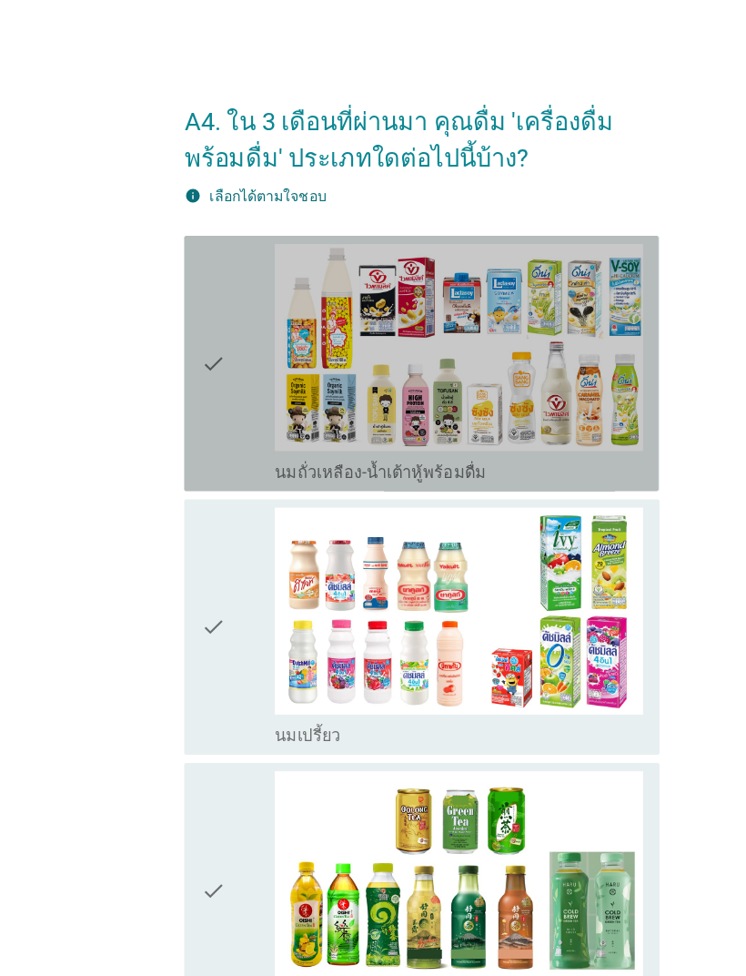
click at [178, 323] on icon "check" at bounding box center [188, 321] width 22 height 211
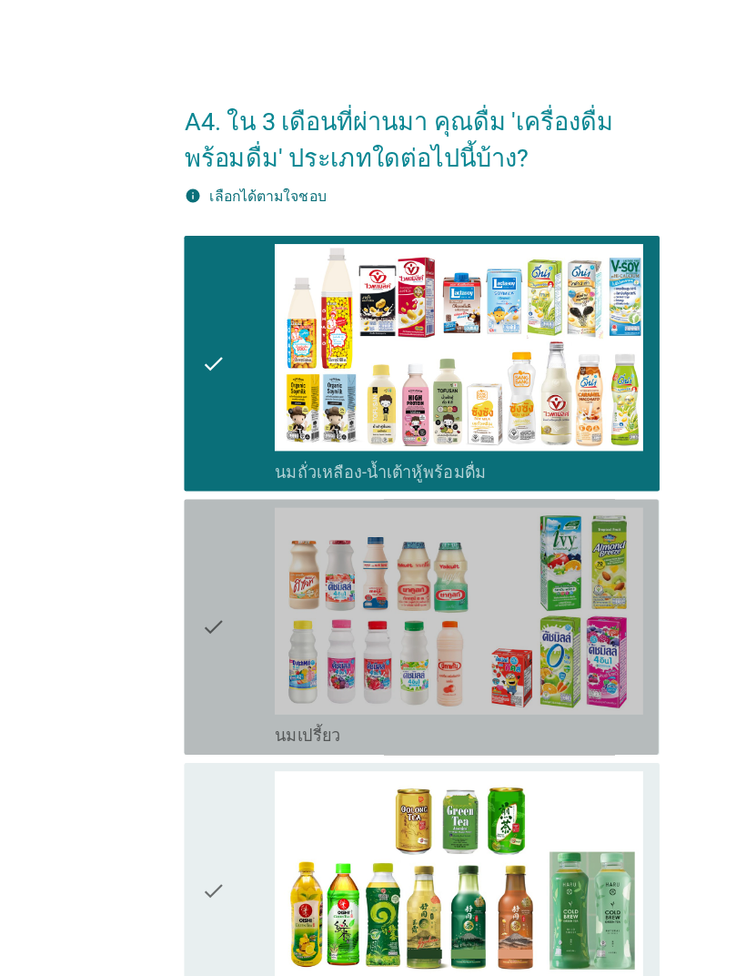
click at [183, 559] on icon "check" at bounding box center [188, 554] width 22 height 211
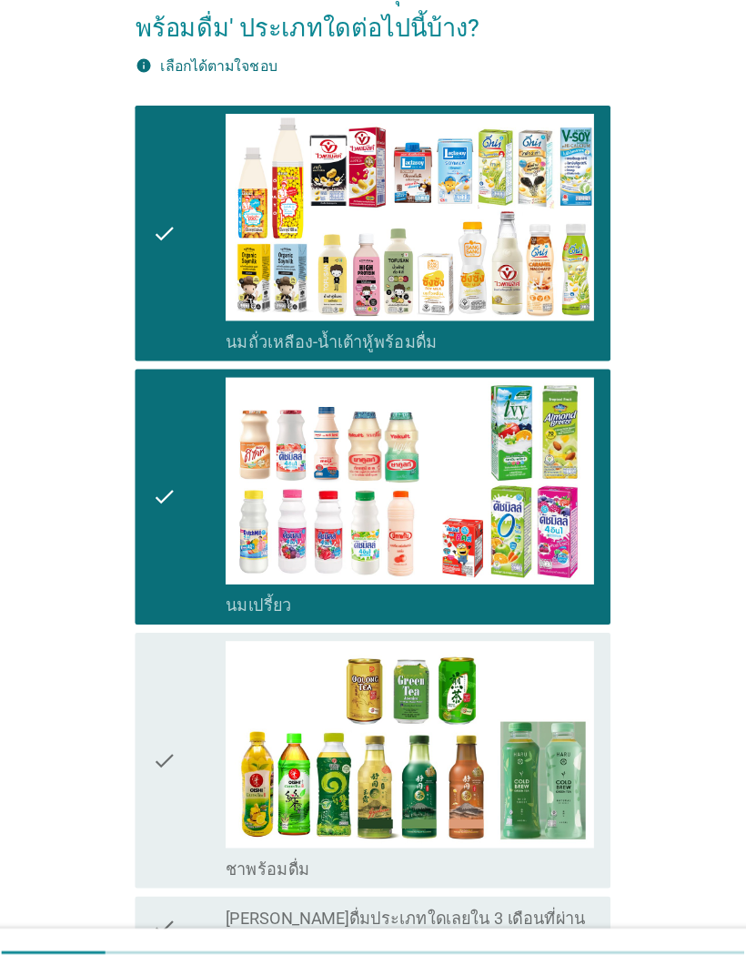
scroll to position [167, 0]
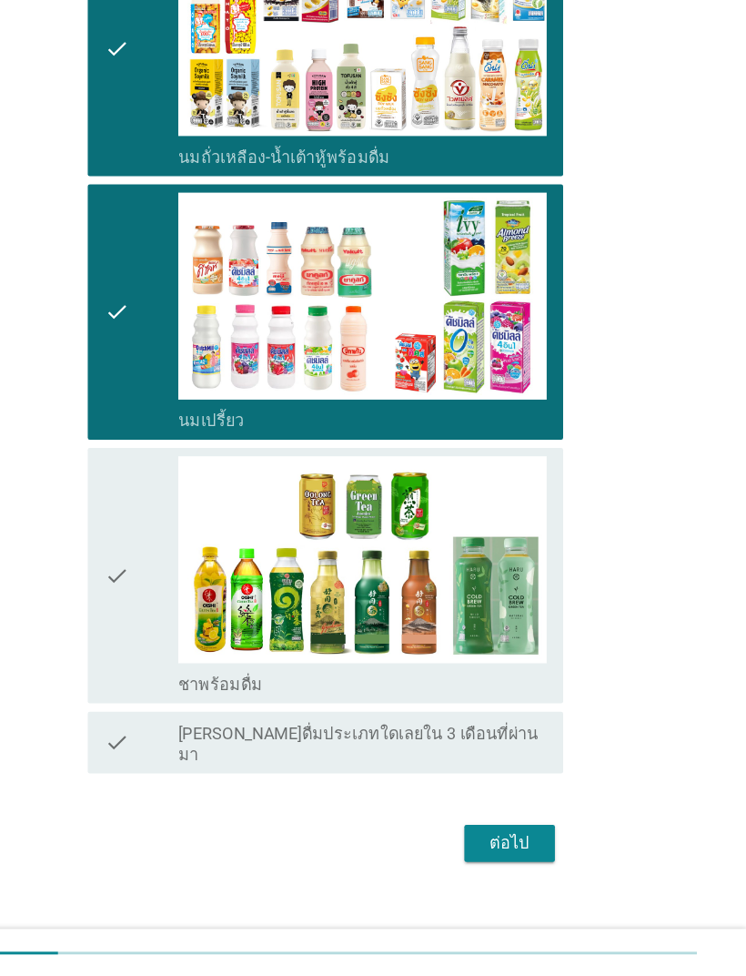
click at [177, 515] on icon "check" at bounding box center [188, 620] width 22 height 211
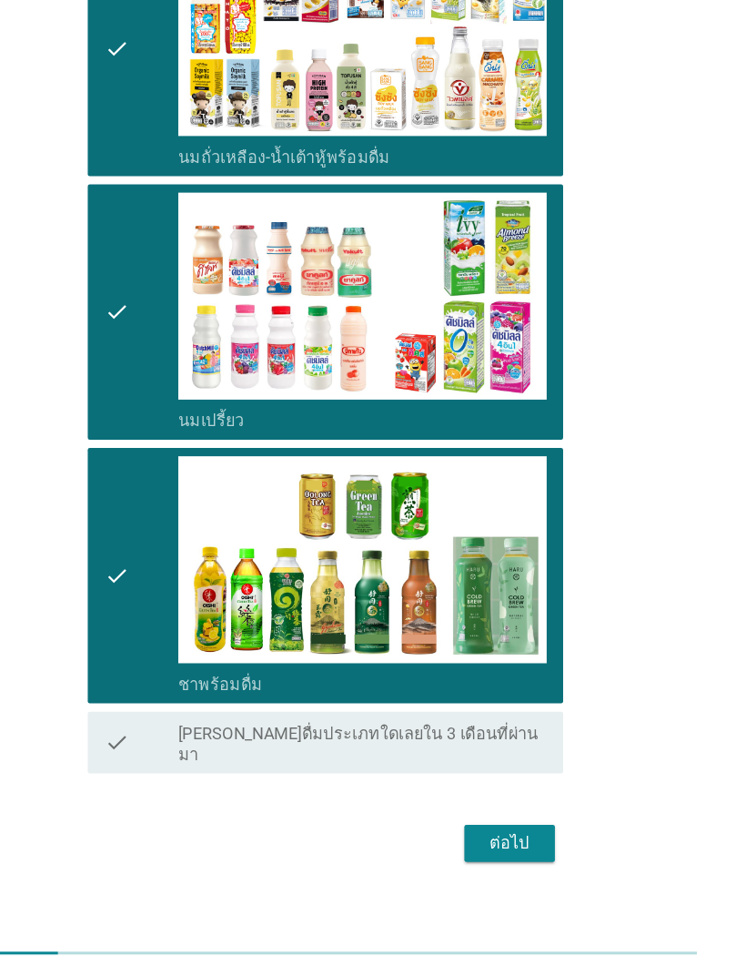
click at [496, 841] on button "ต่อไป" at bounding box center [536, 857] width 80 height 33
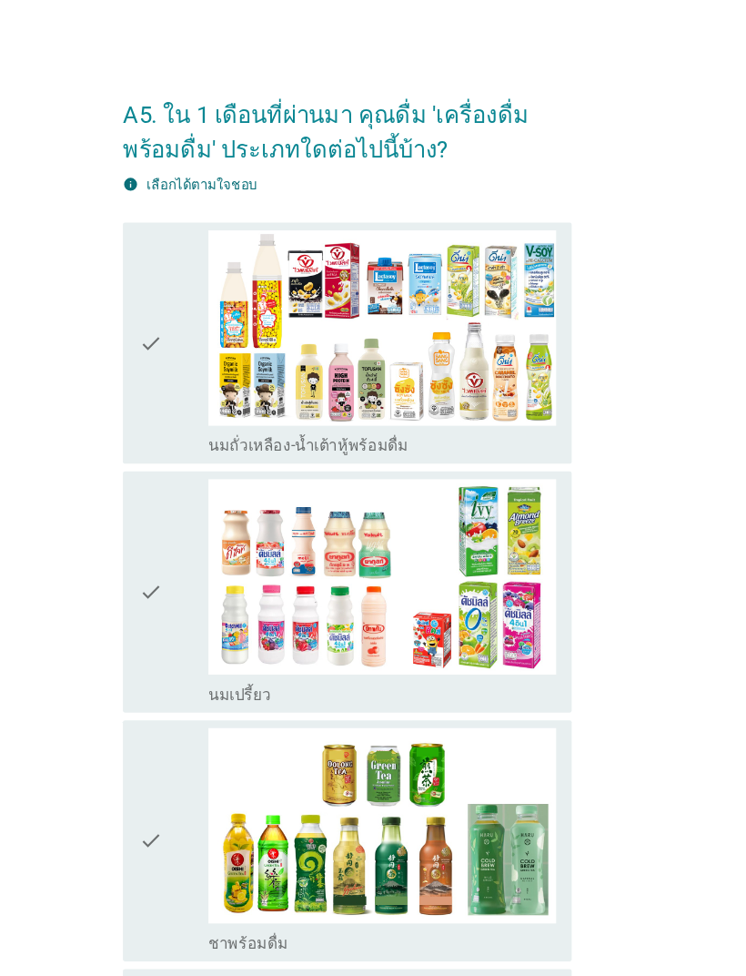
click at [614, 466] on div "A5. ใน 1 เดือนที่ผ่านมา คุณดื่ม 'เครื่องดื่มพร้อมดื่ม' ประเภทใดต่อไปนี้บ้าง? in…" at bounding box center [372, 559] width 673 height 1003
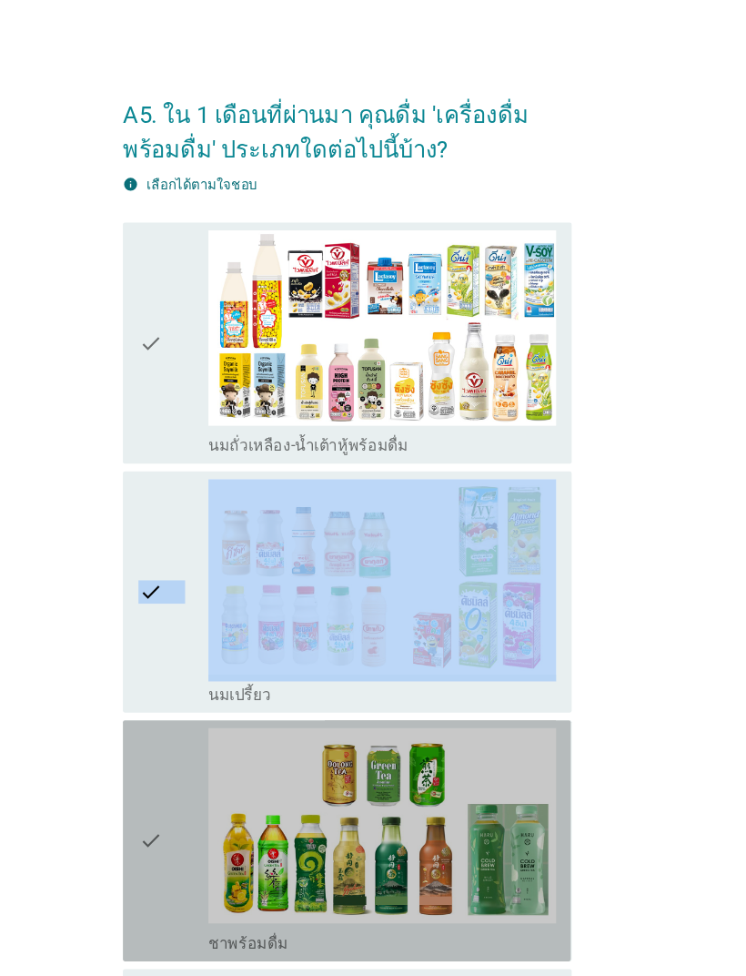
click at [177, 794] on icon "check" at bounding box center [188, 787] width 22 height 211
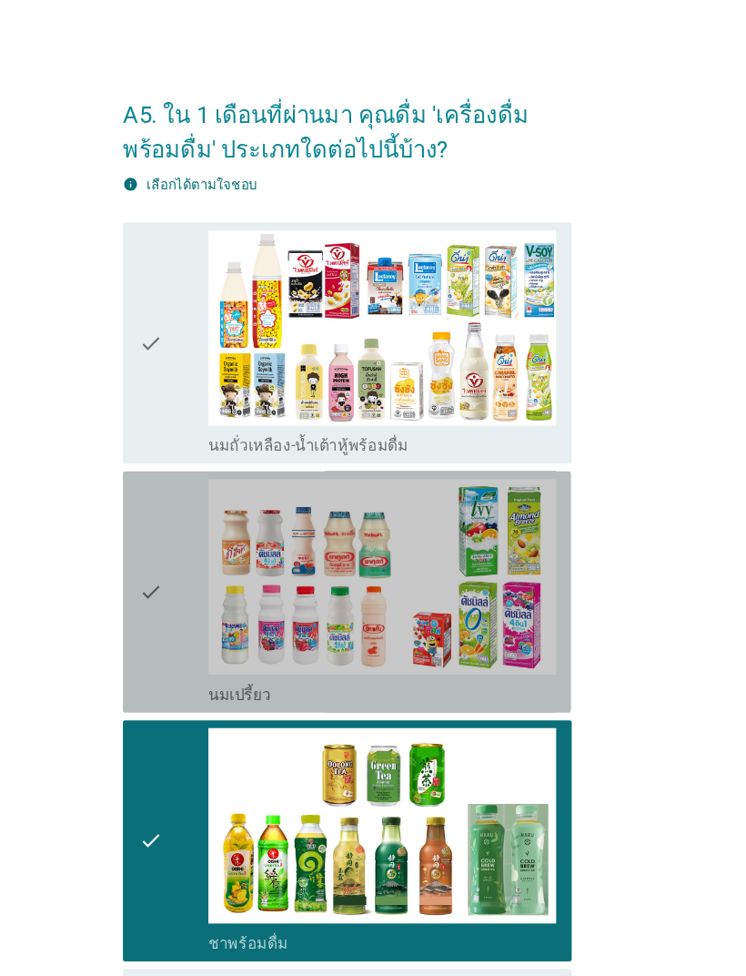
click at [177, 561] on icon "check" at bounding box center [188, 554] width 22 height 211
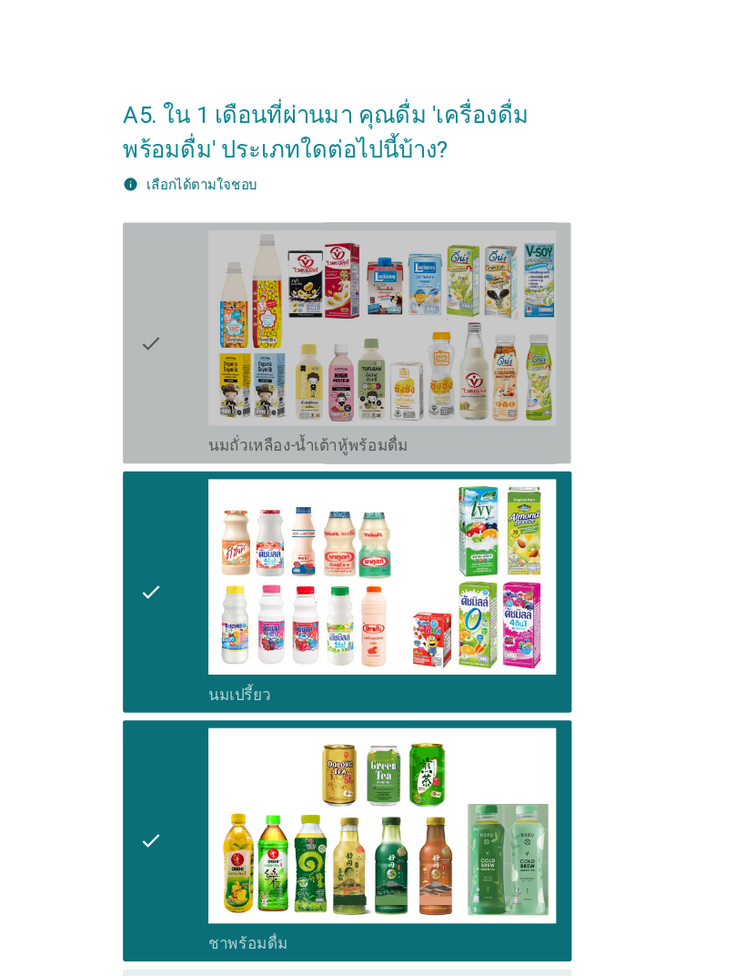
click at [177, 335] on icon "check" at bounding box center [188, 321] width 22 height 211
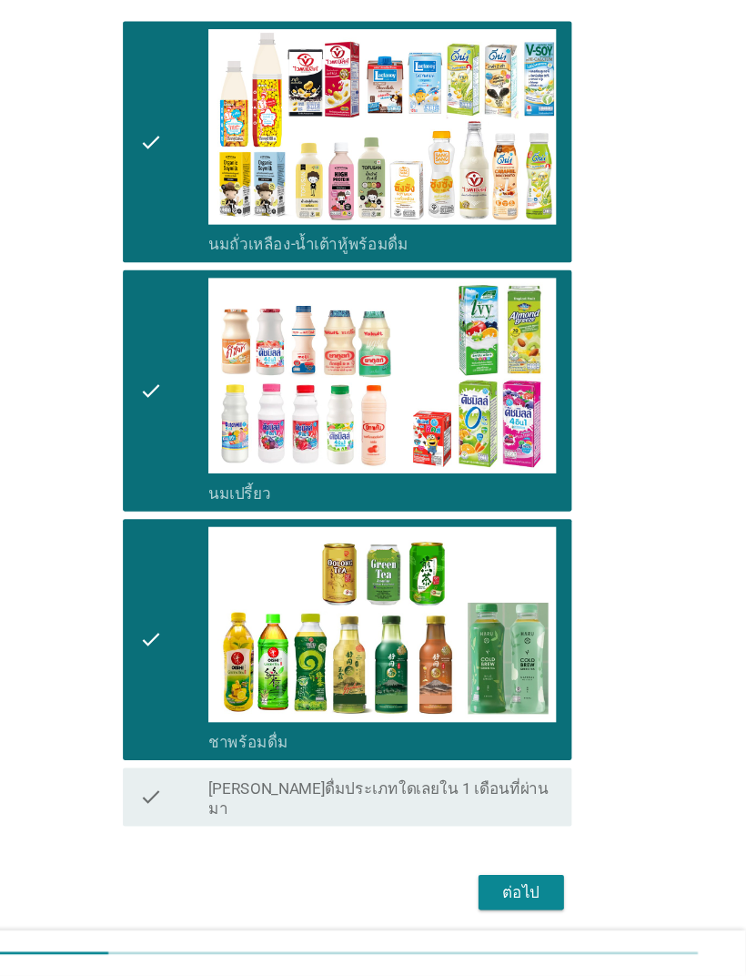
scroll to position [167, 0]
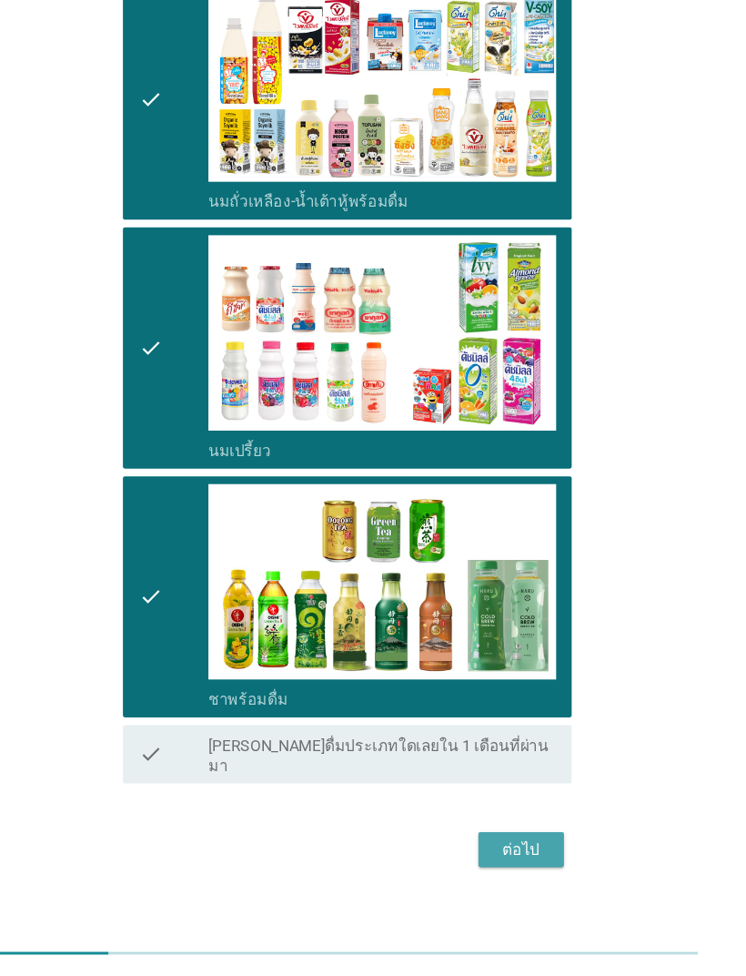
click at [511, 846] on div "ต่อไป" at bounding box center [536, 857] width 51 height 22
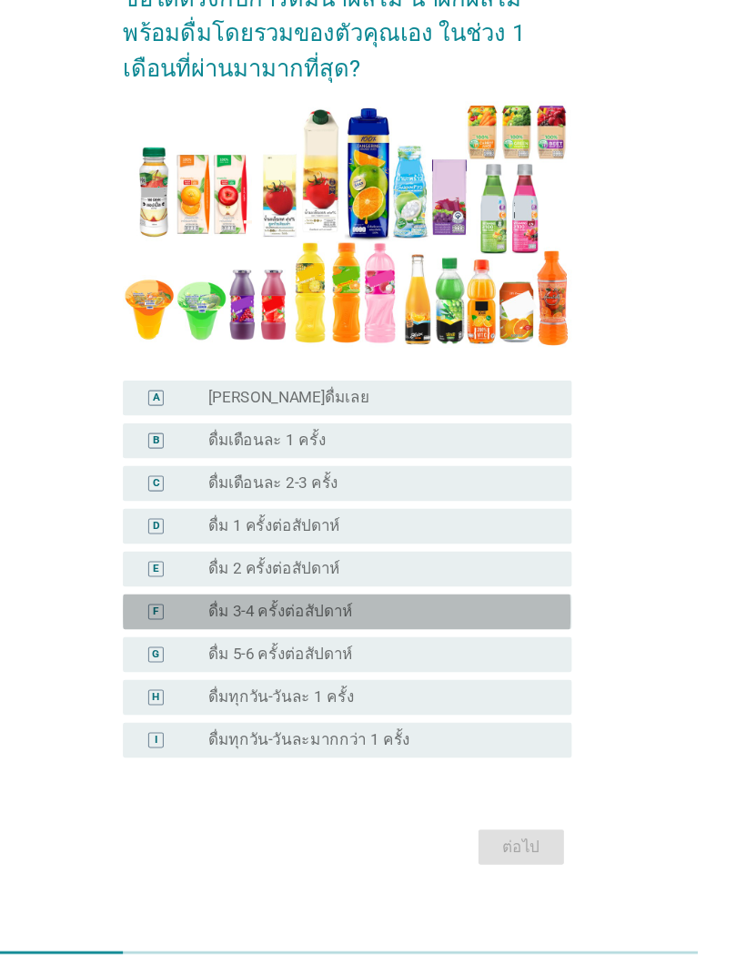
scroll to position [145, 0]
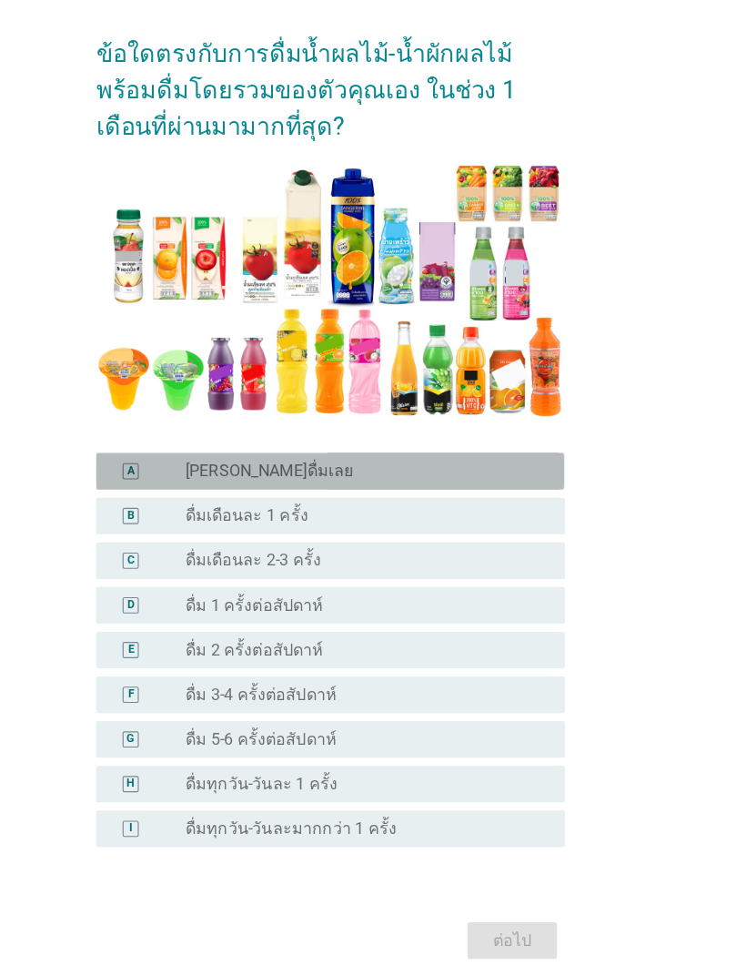
click at [191, 428] on div "A" at bounding box center [194, 435] width 6 height 15
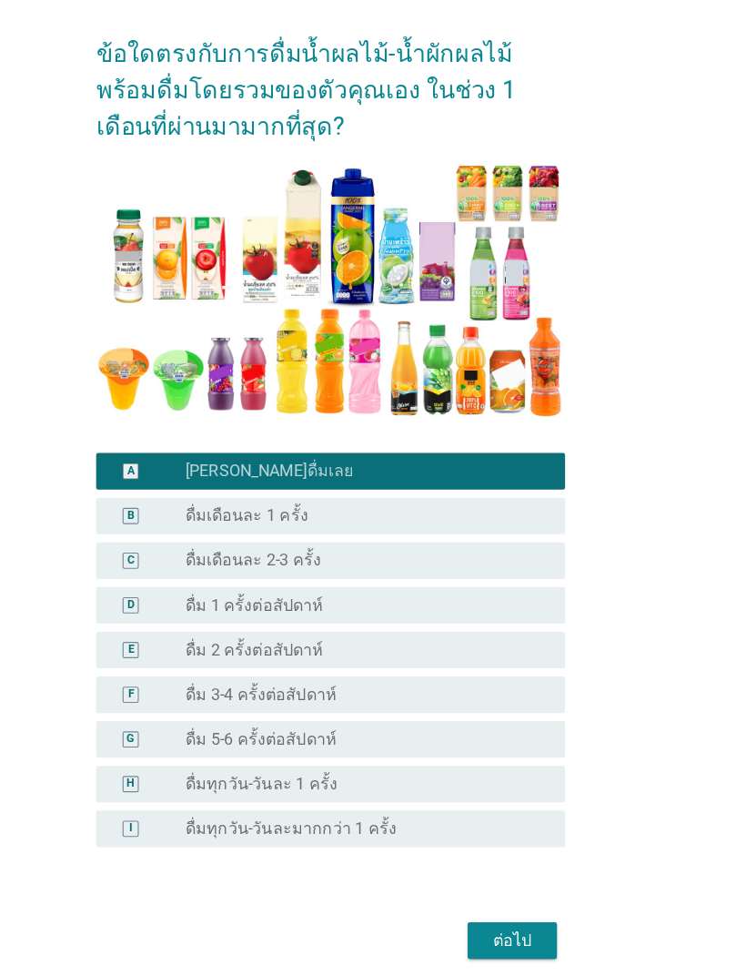
click at [496, 839] on button "ต่อไป" at bounding box center [536, 855] width 80 height 33
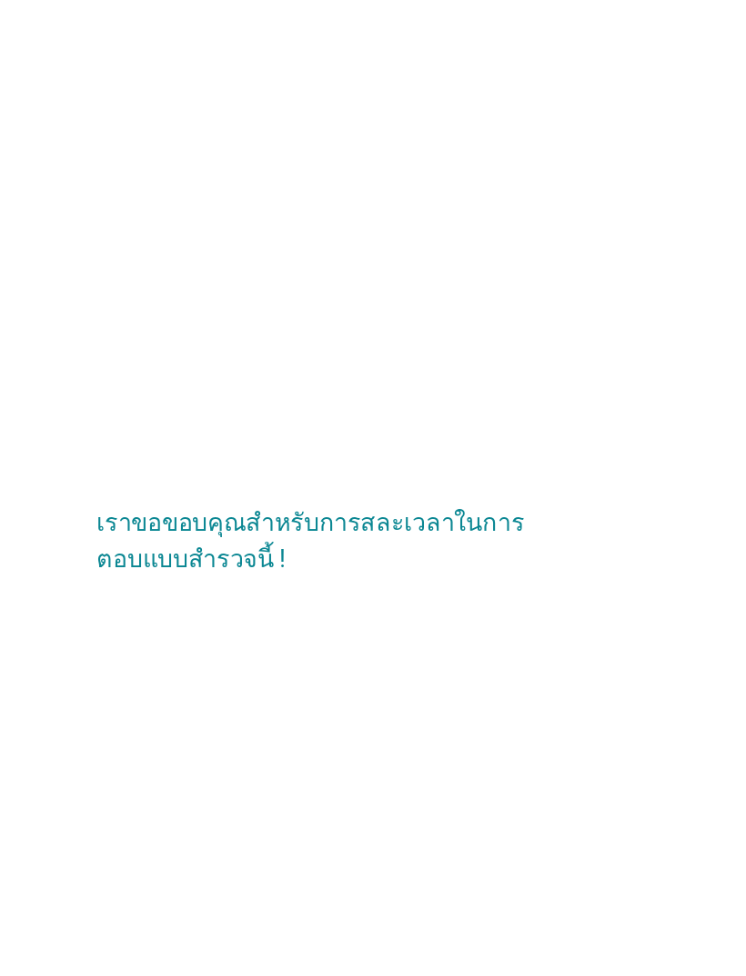
scroll to position [0, 0]
